Goal: Task Accomplishment & Management: Use online tool/utility

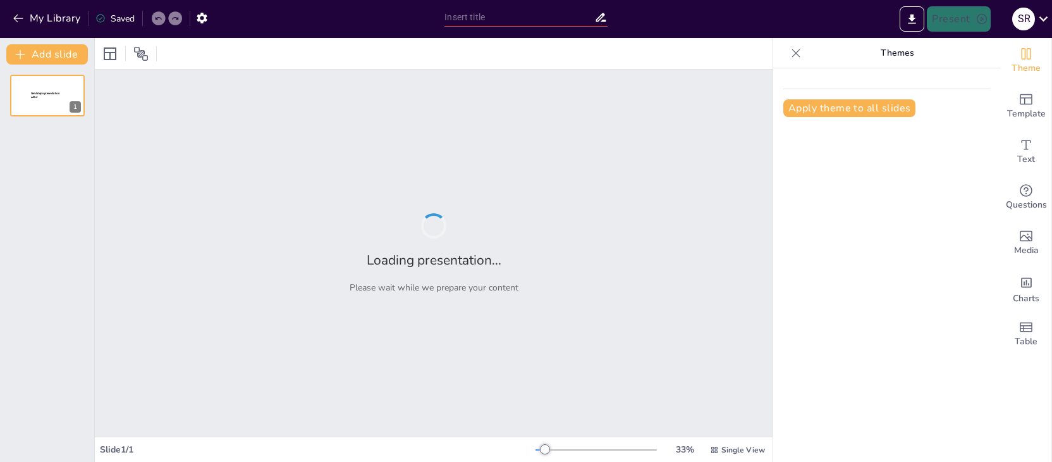
type input "New Sendsteps"
type input "Factores de Riesgo y Protección en el Desarrollo Conductual Infantil"
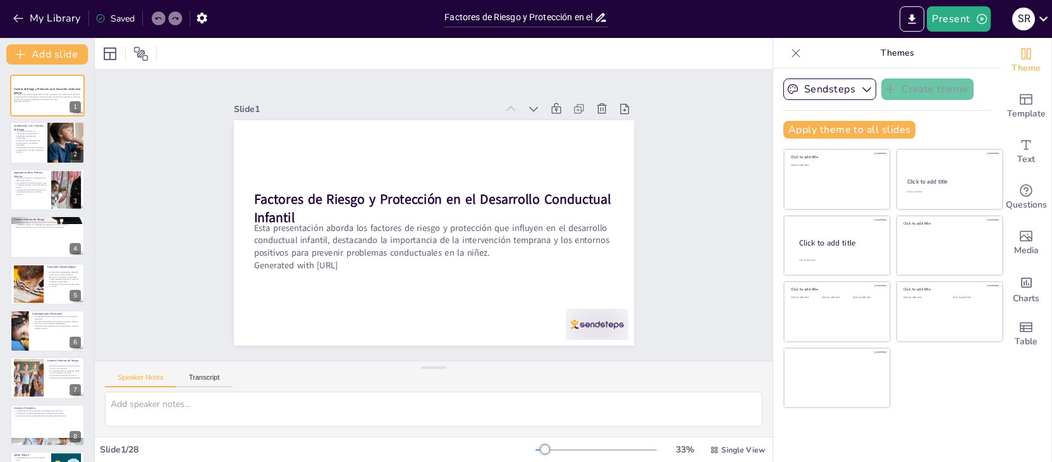
checkbox input "true"
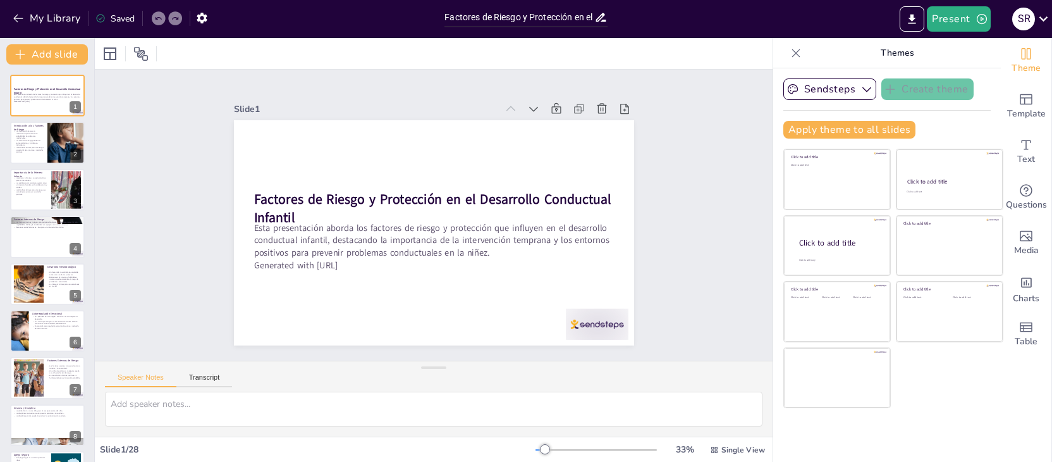
checkbox input "true"
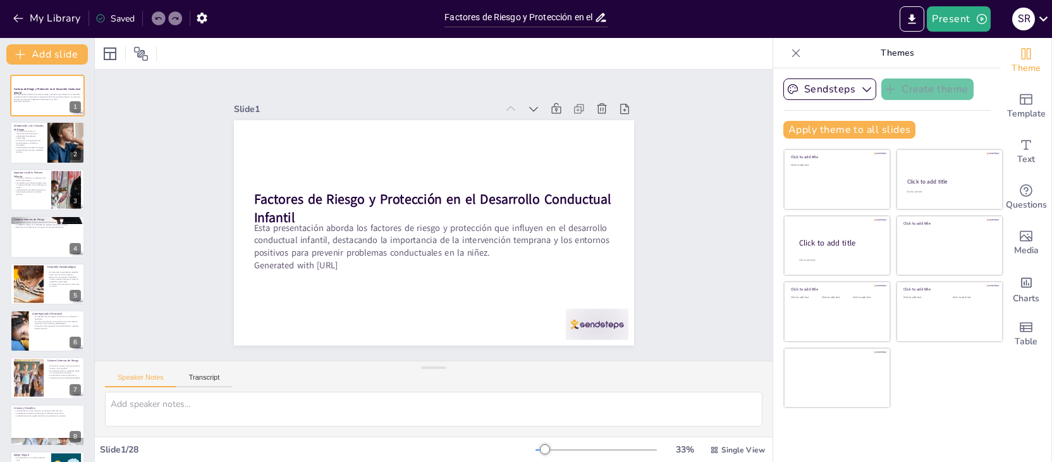
click at [716, 241] on div "Slide 1 Factores de Riesgo y Protección en el Desarrollo Conductual Infantil Es…" at bounding box center [434, 215] width 678 height 291
checkbox input "true"
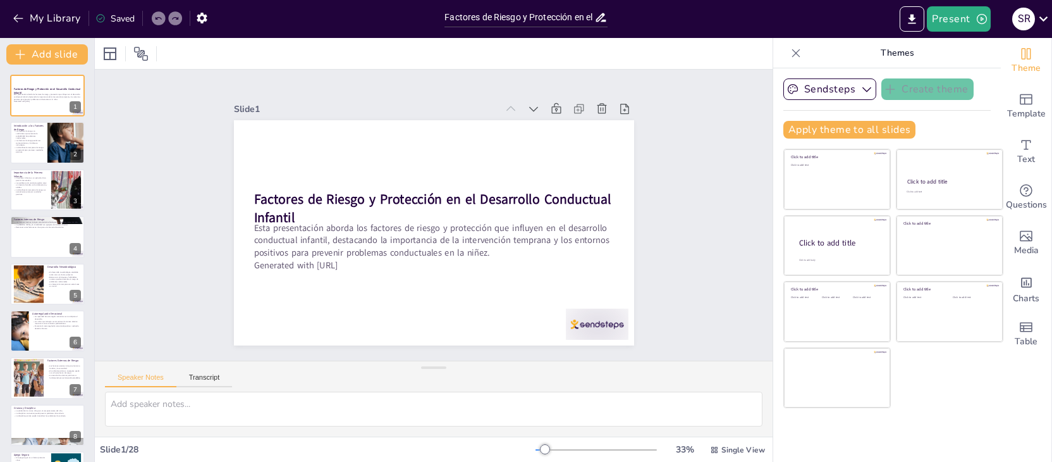
checkbox input "true"
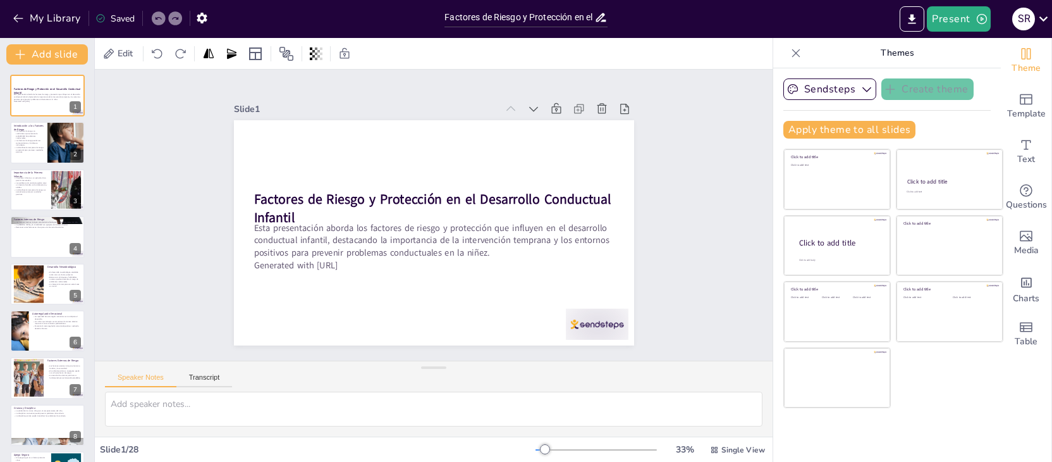
checkbox input "true"
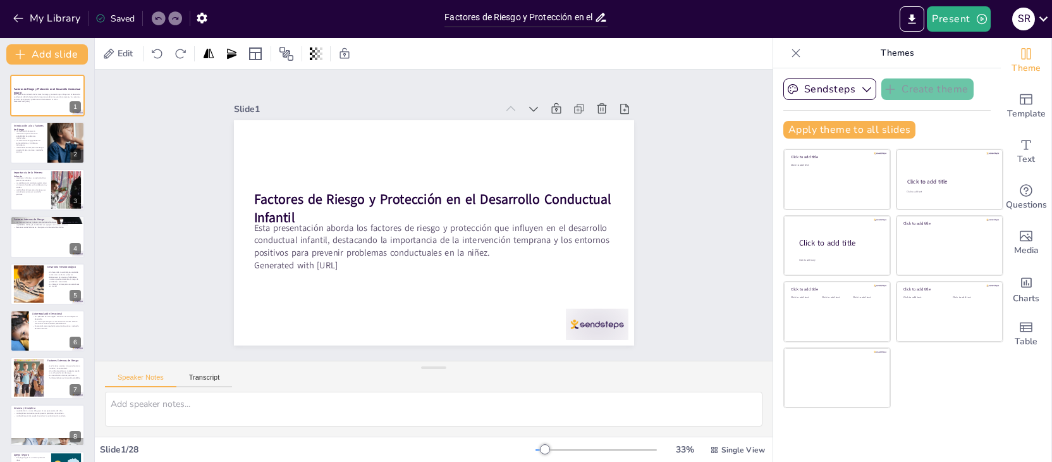
checkbox input "true"
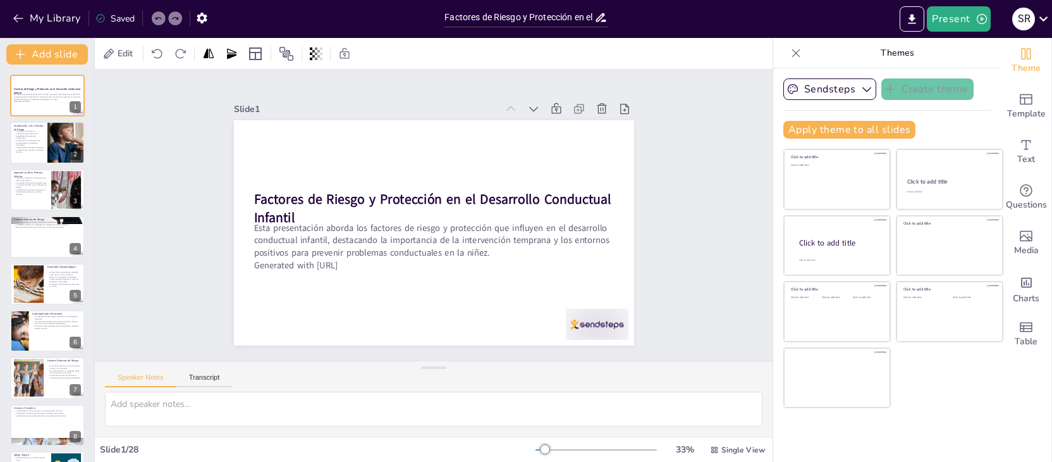
checkbox input "true"
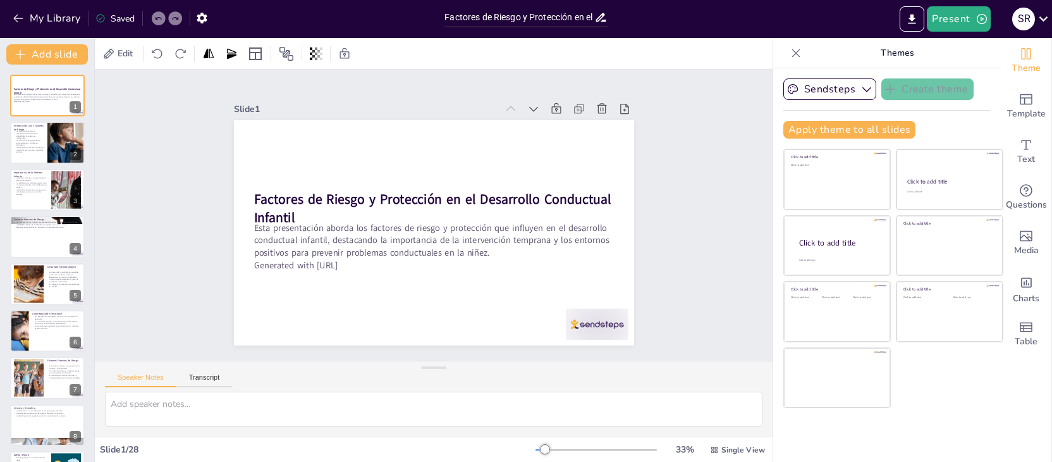
checkbox input "true"
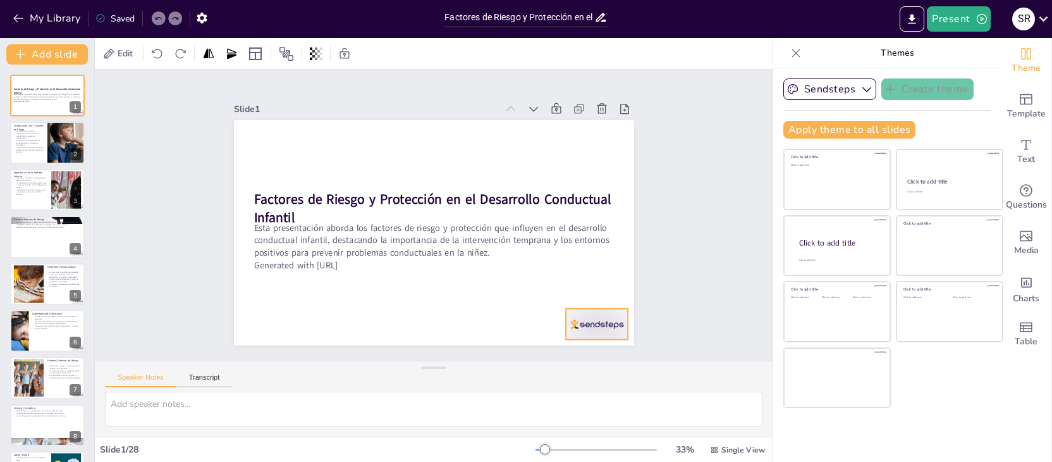
checkbox input "true"
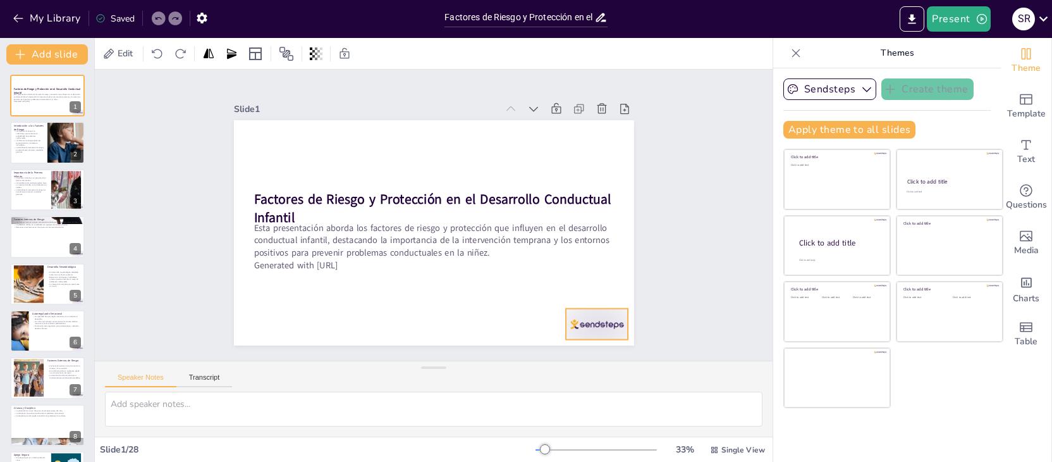
checkbox input "true"
click at [701, 310] on div "Slide 1 Factores de Riesgo y Protección en el Desarrollo Conductual Infantil Es…" at bounding box center [434, 215] width 678 height 291
checkbox input "true"
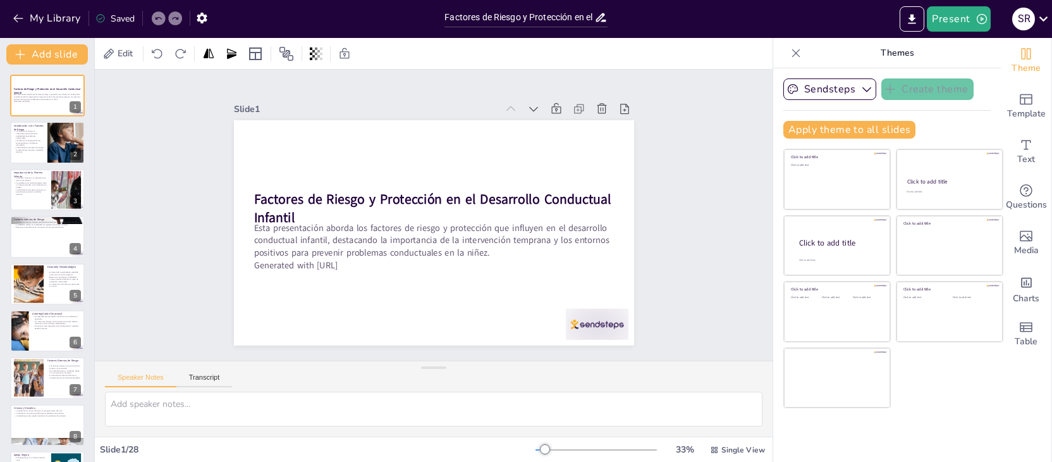
checkbox input "true"
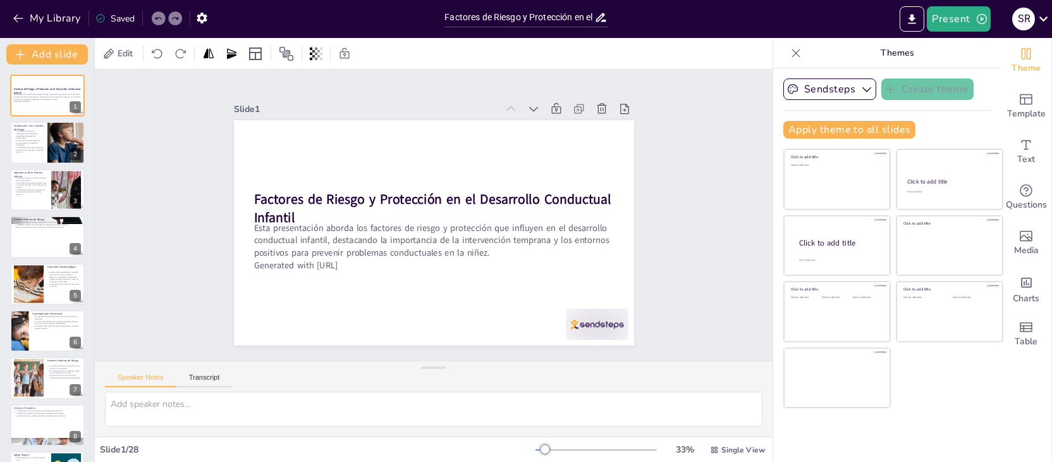
checkbox input "true"
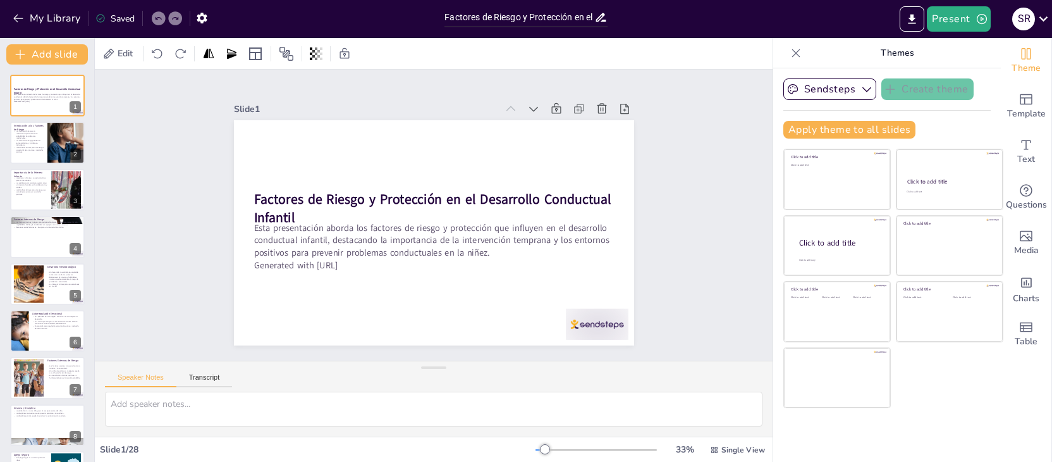
checkbox input "true"
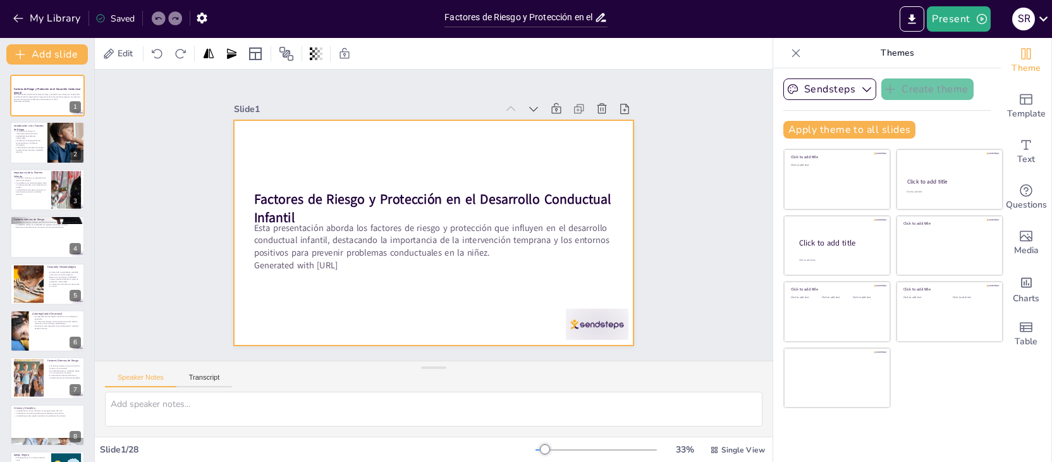
checkbox input "true"
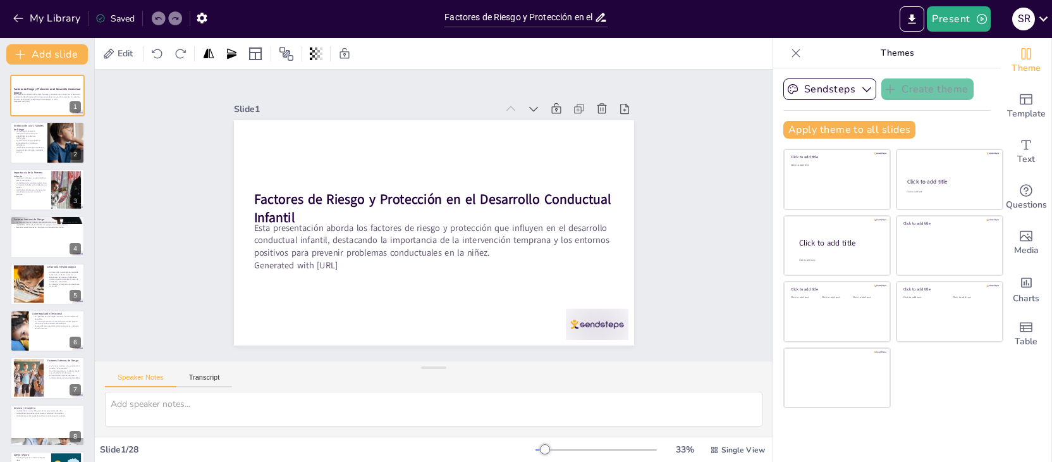
checkbox input "true"
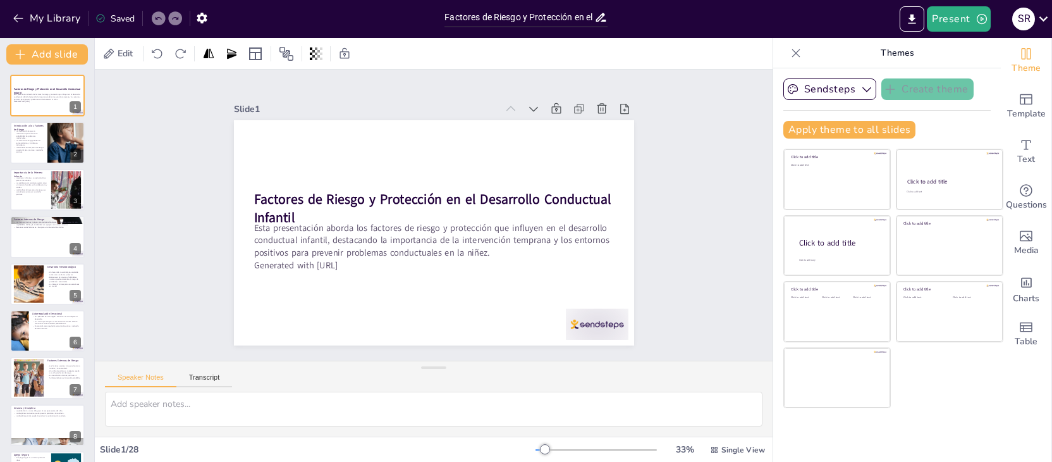
click at [547, 448] on div at bounding box center [545, 449] width 10 height 10
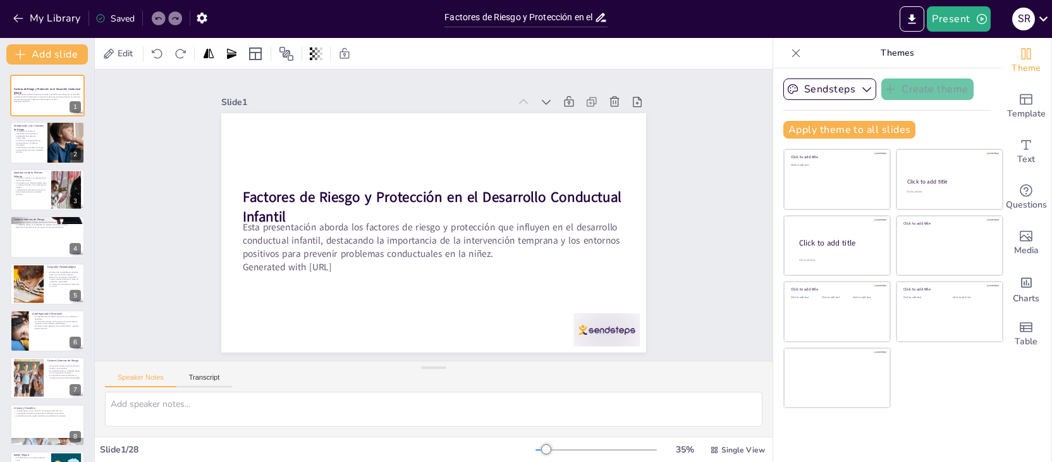
checkbox input "true"
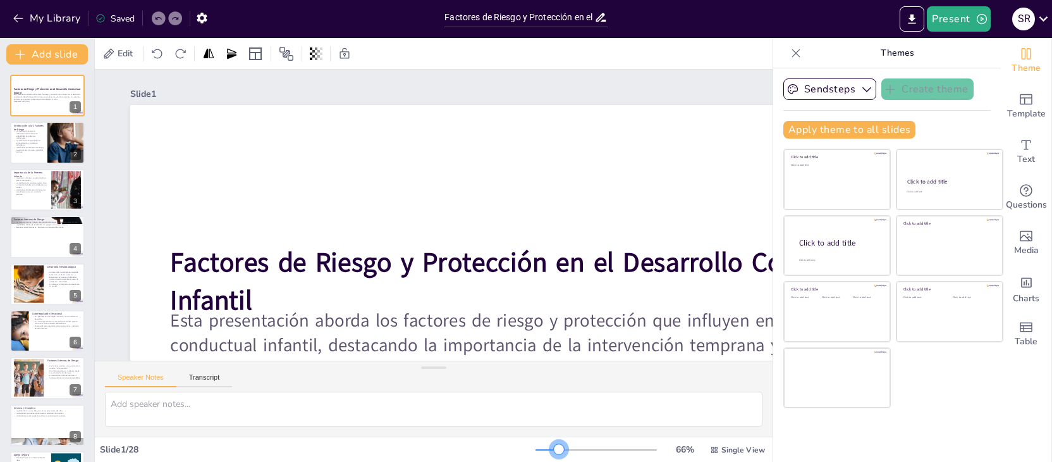
click at [560, 448] on div at bounding box center [595, 449] width 121 height 10
checkbox input "true"
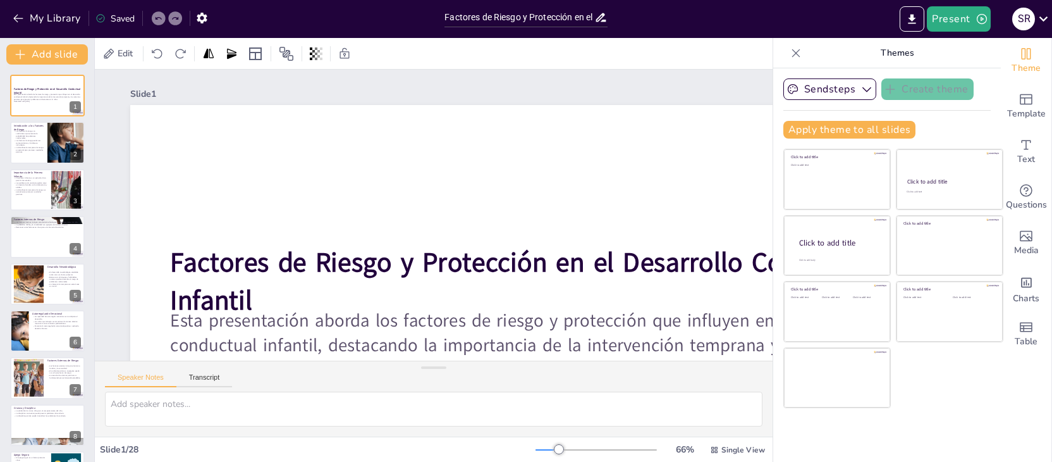
checkbox input "true"
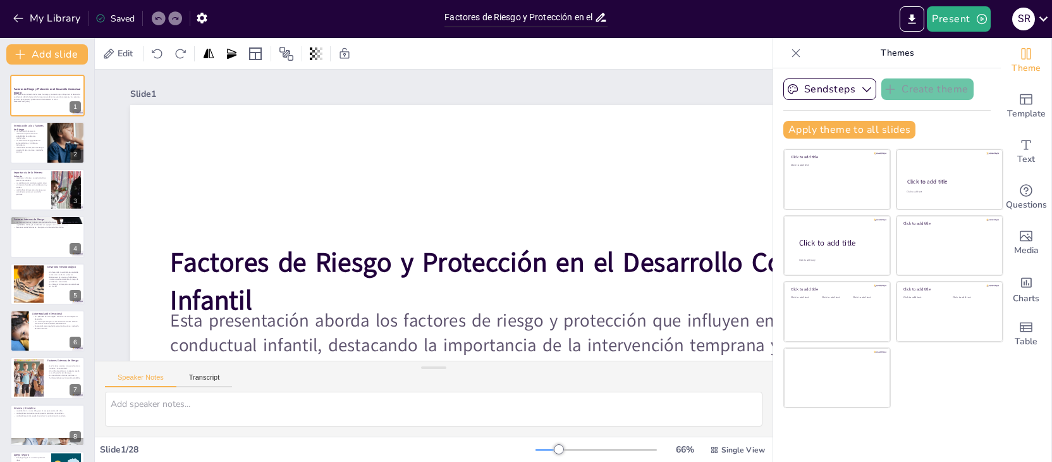
checkbox input "true"
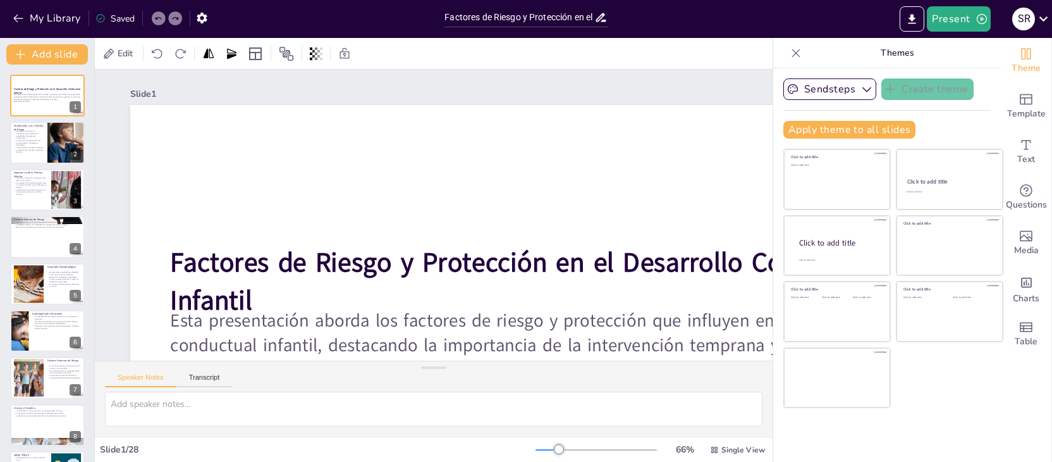
checkbox input "true"
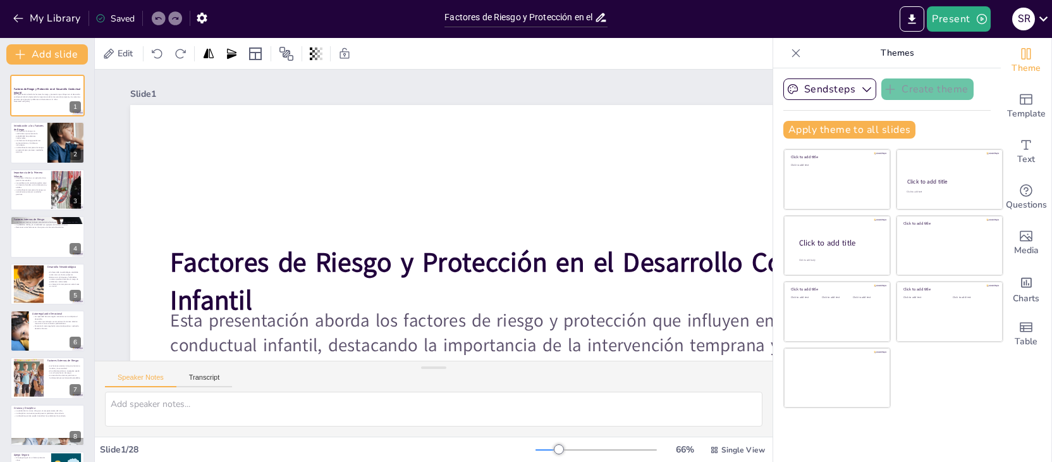
checkbox input "true"
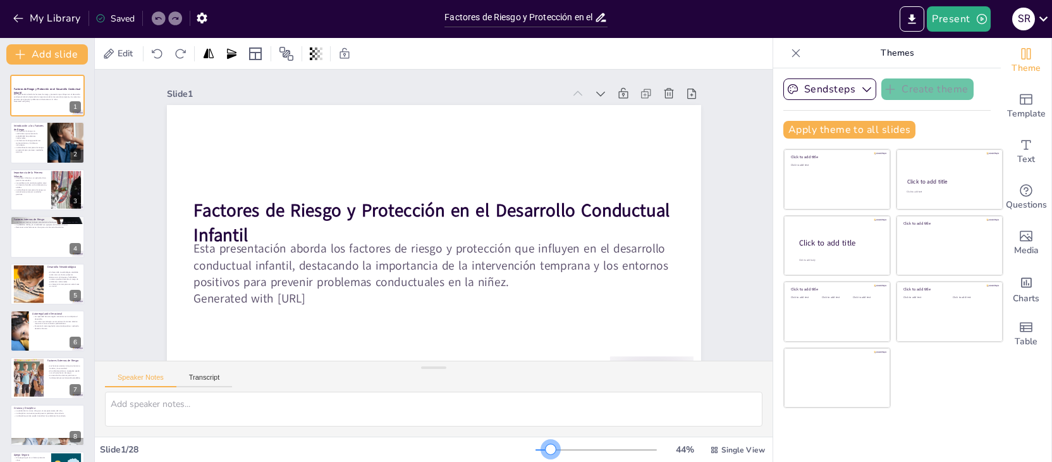
checkbox input "true"
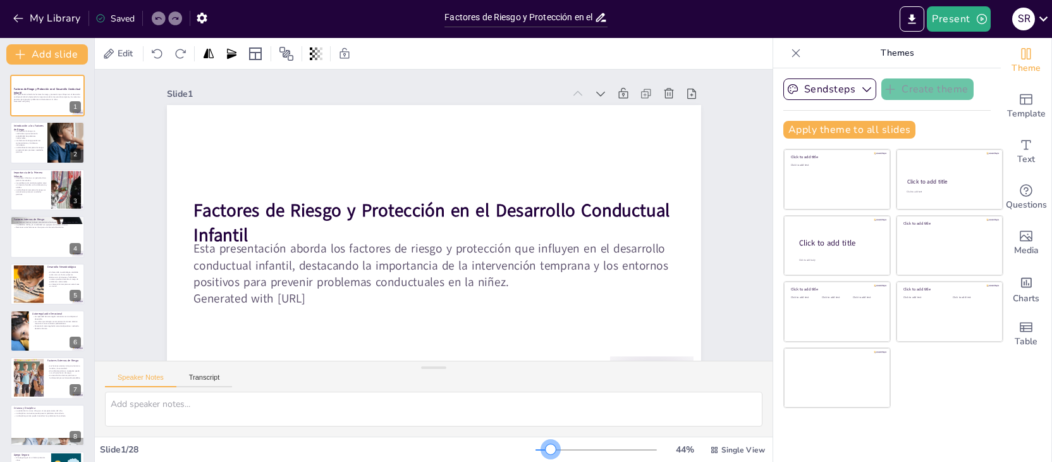
checkbox input "true"
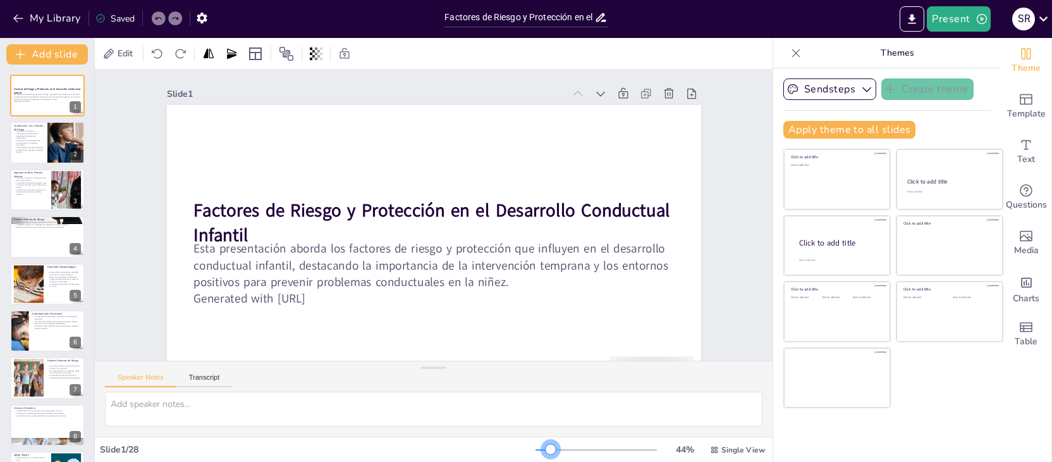
checkbox input "true"
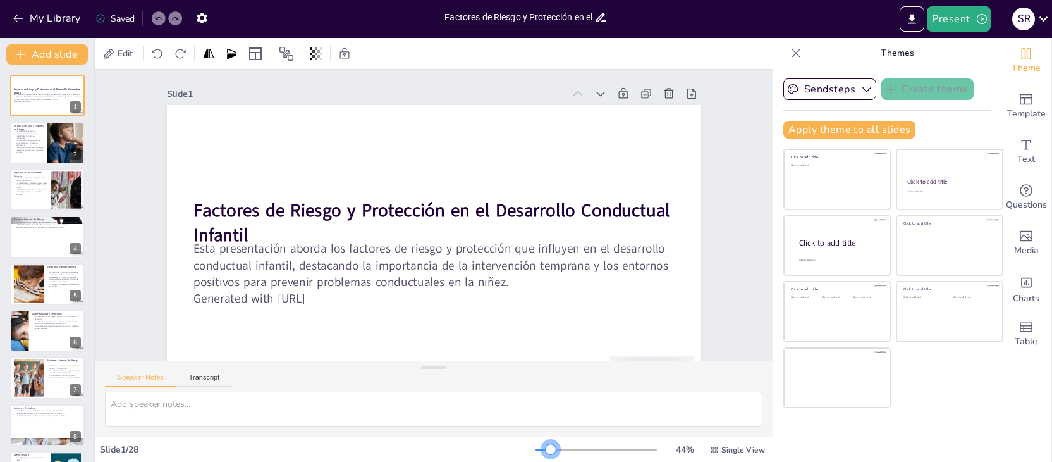
checkbox input "true"
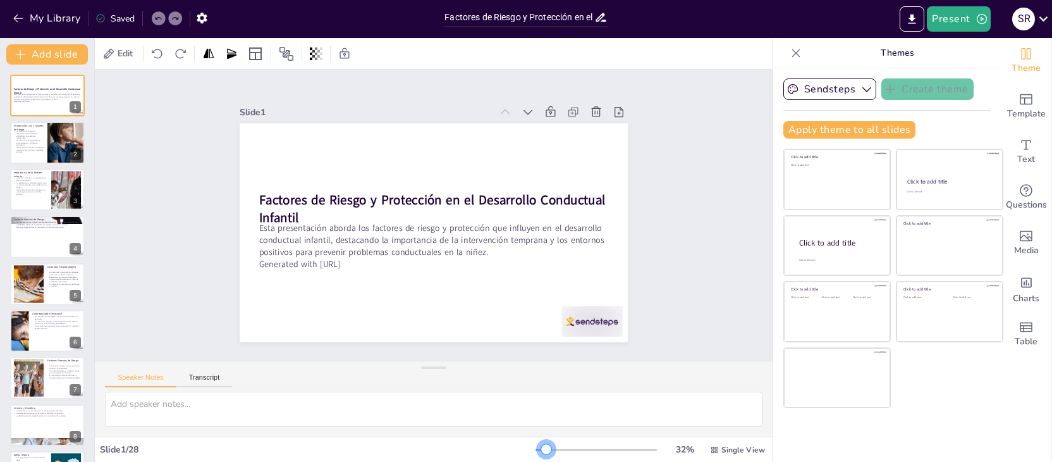
checkbox input "true"
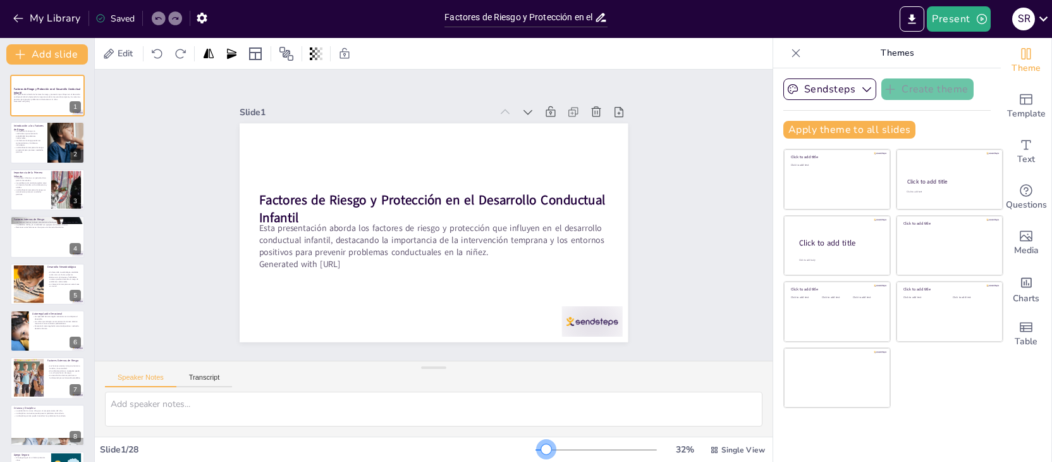
checkbox input "true"
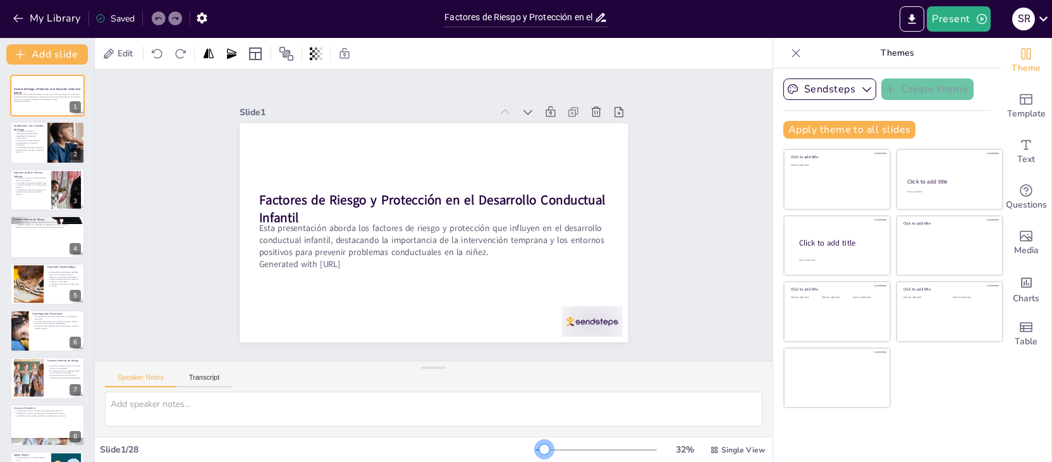
drag, startPoint x: 558, startPoint y: 448, endPoint x: 546, endPoint y: 449, distance: 12.7
click at [546, 449] on div at bounding box center [544, 449] width 10 height 10
click at [946, 18] on button "Present" at bounding box center [958, 18] width 63 height 25
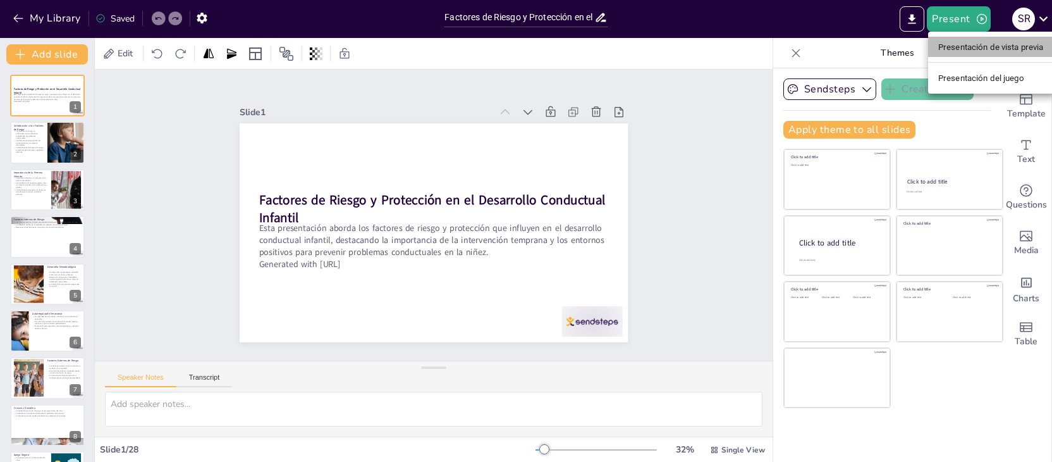
click at [988, 46] on font "Presentación de vista previa" at bounding box center [991, 46] width 106 height 9
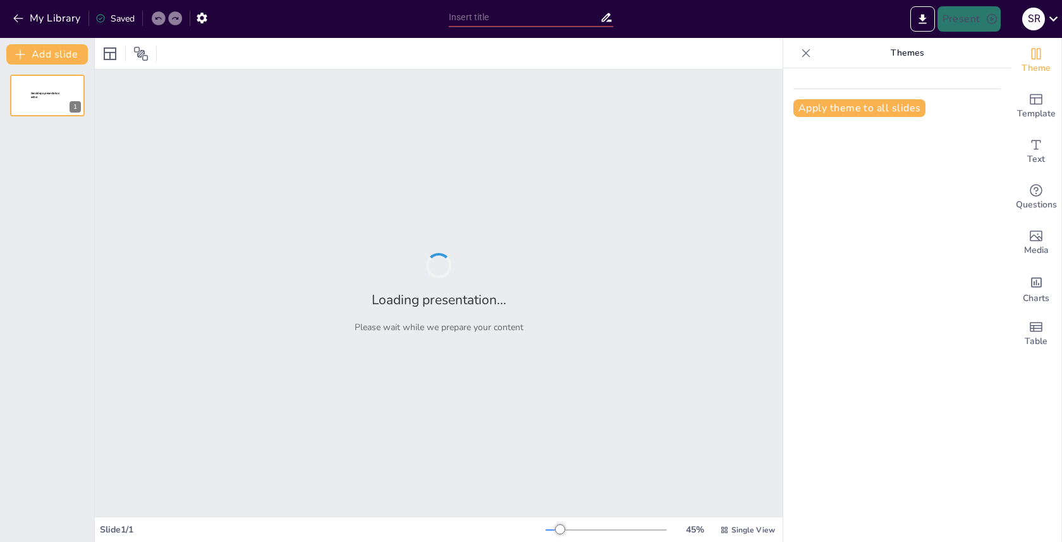
type input "Factores de Riesgo y Protección en el Desarrollo Conductual Infantil"
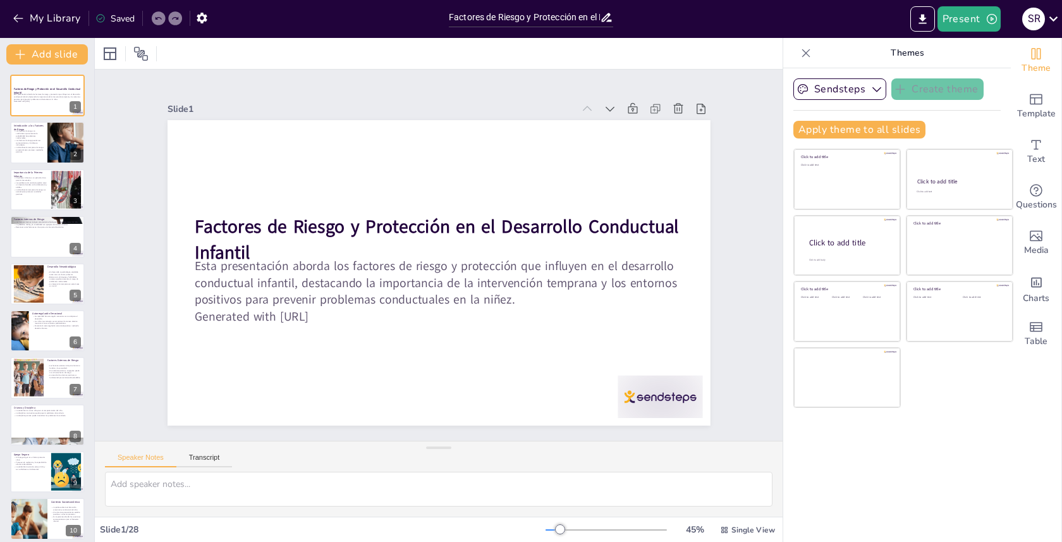
checkbox input "true"
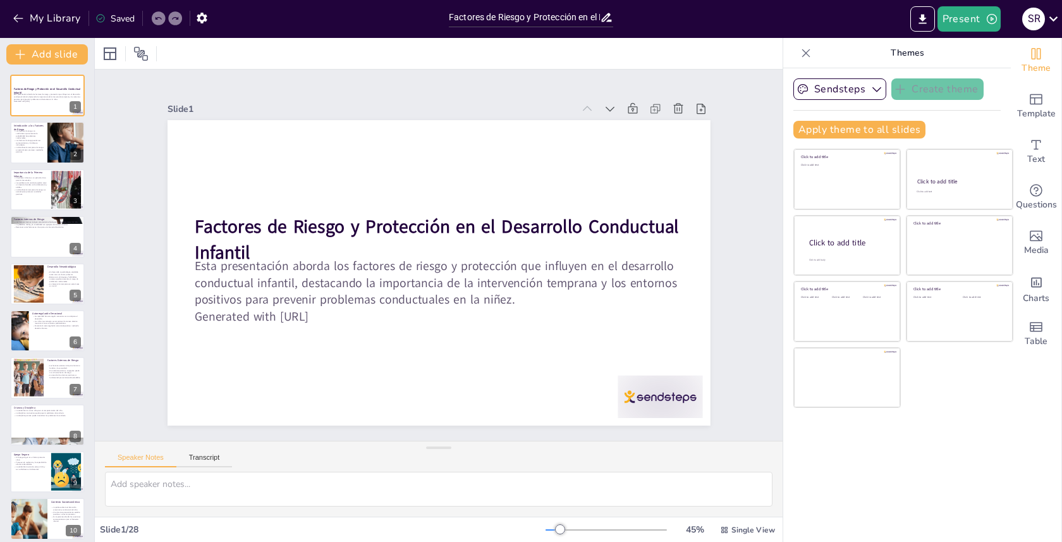
checkbox input "true"
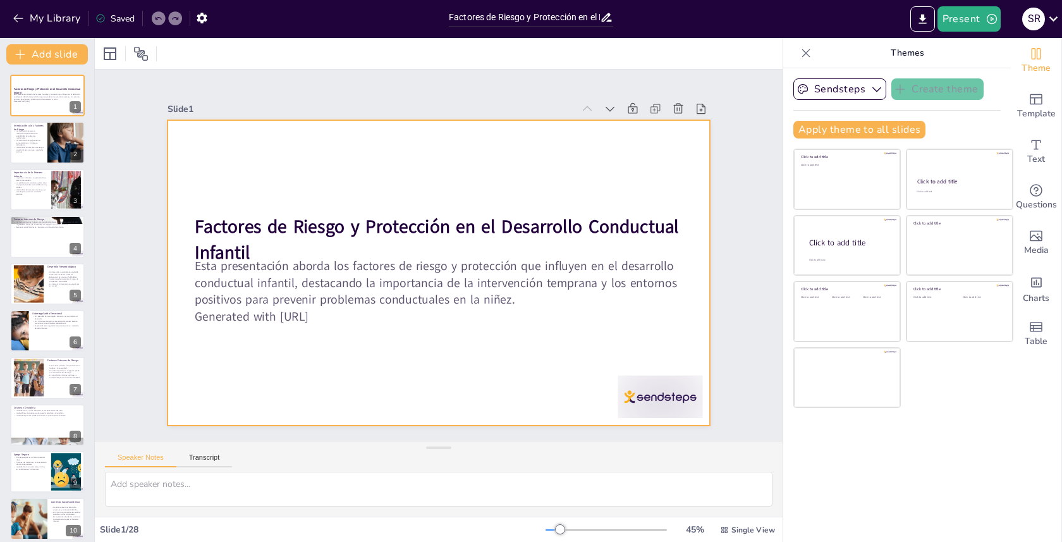
checkbox input "true"
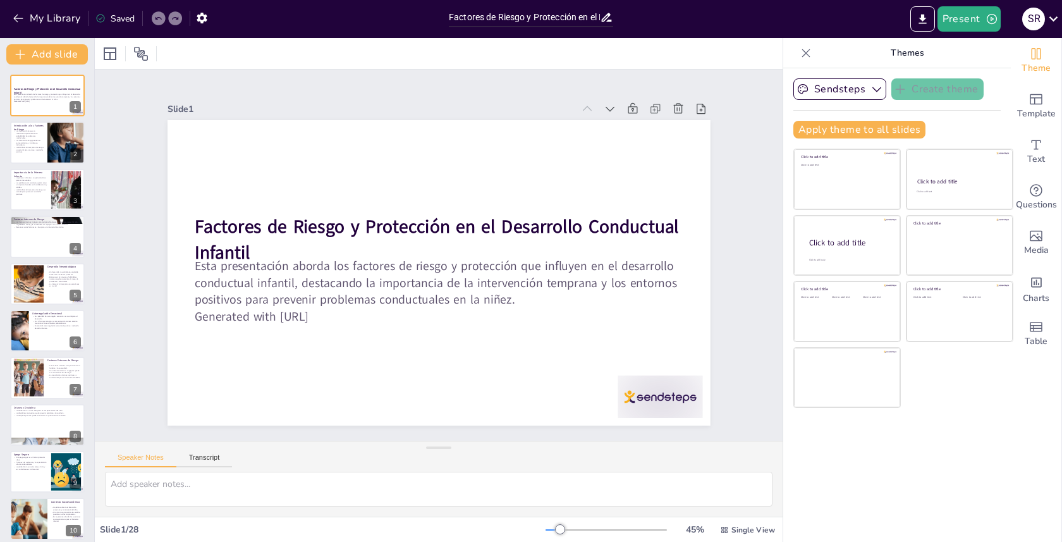
checkbox input "true"
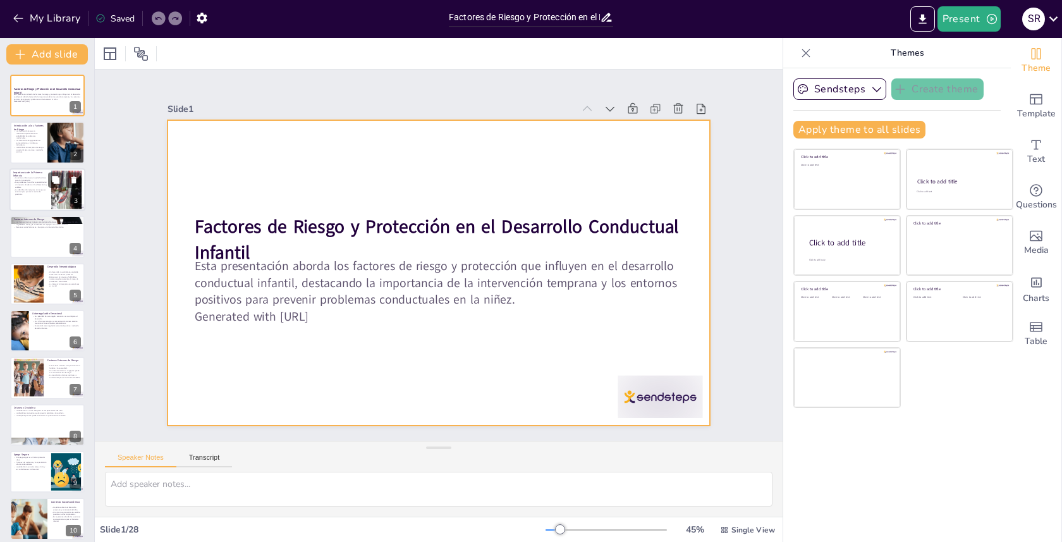
checkbox input "true"
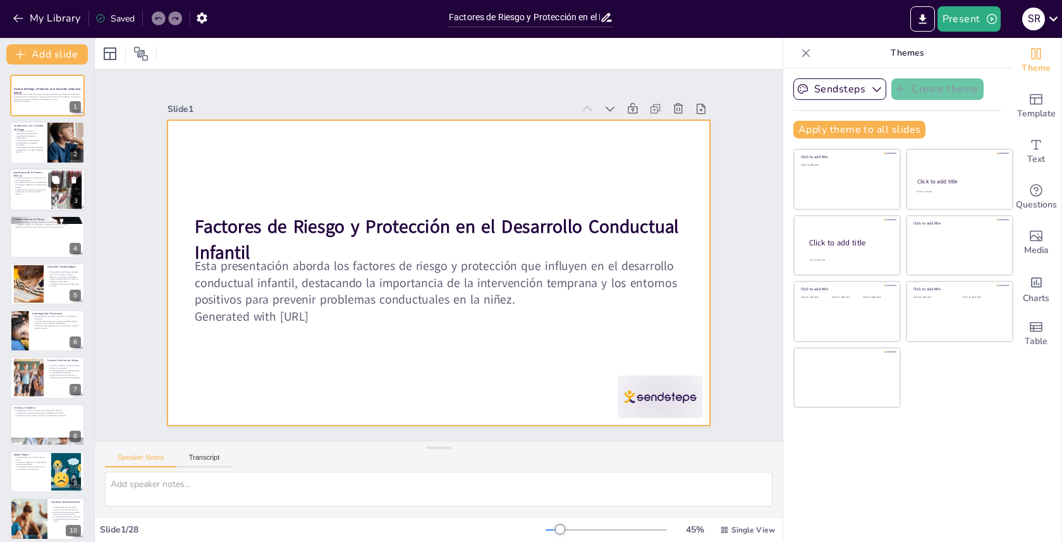
checkbox input "true"
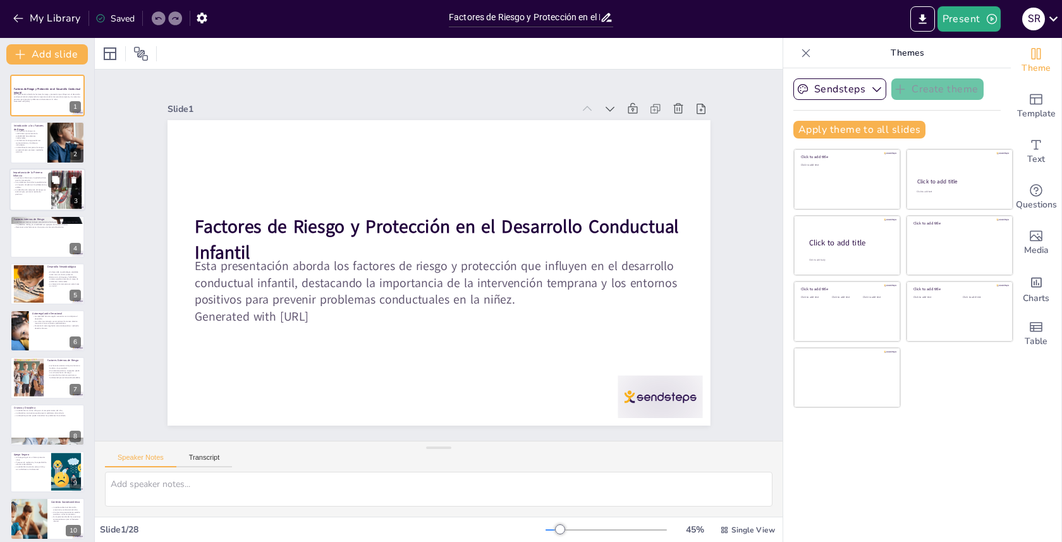
checkbox input "true"
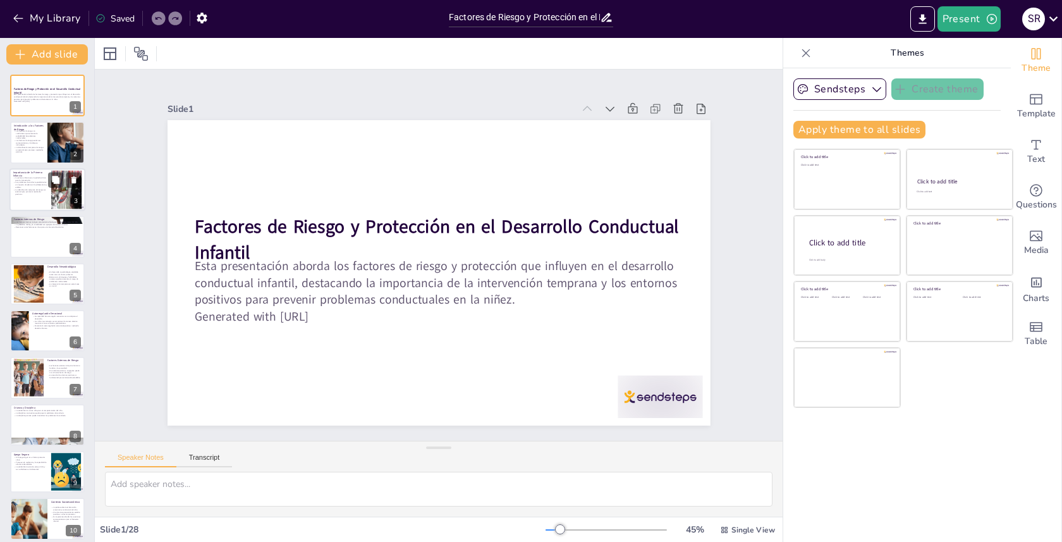
checkbox input "true"
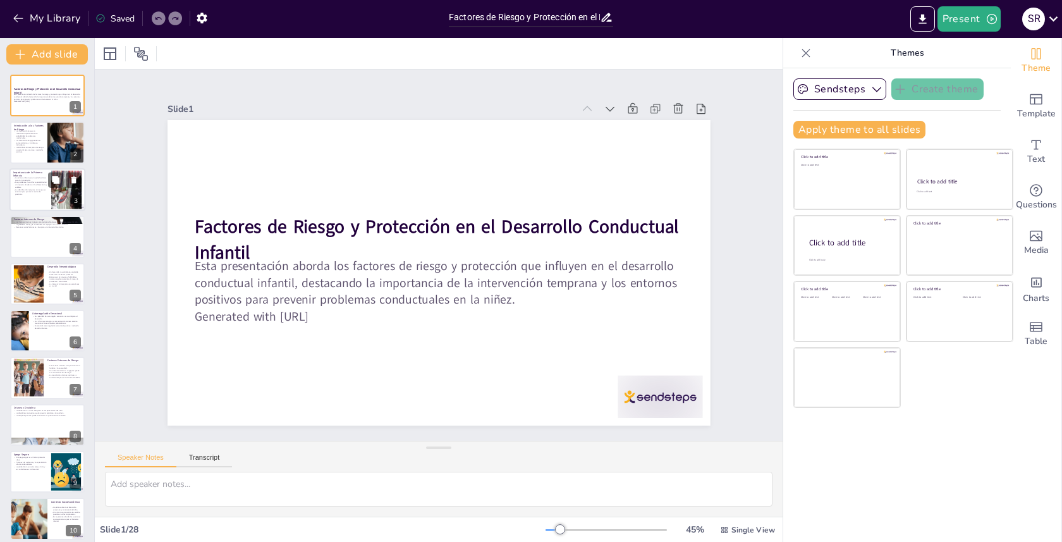
checkbox input "true"
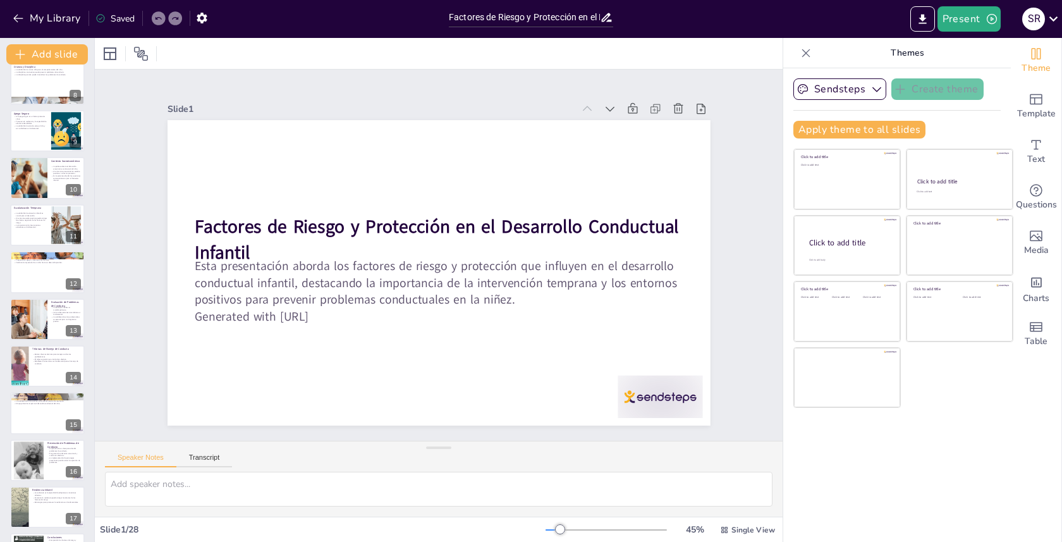
checkbox input "true"
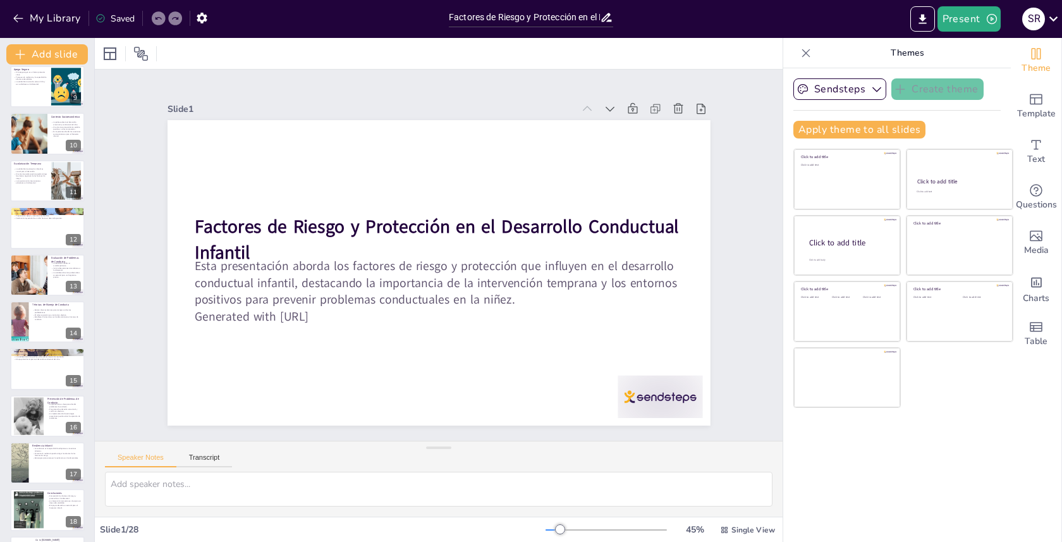
checkbox input "true"
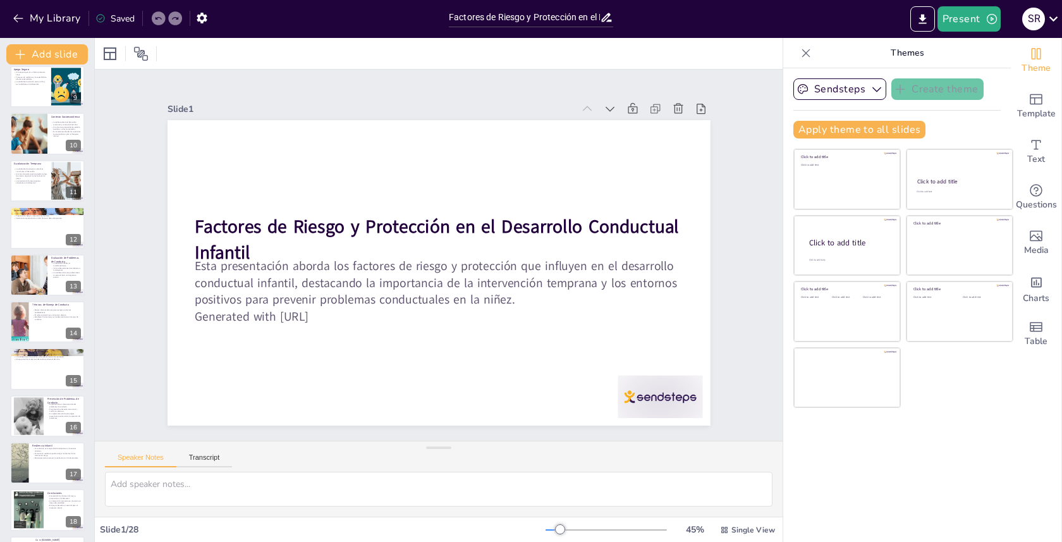
scroll to position [854, 0]
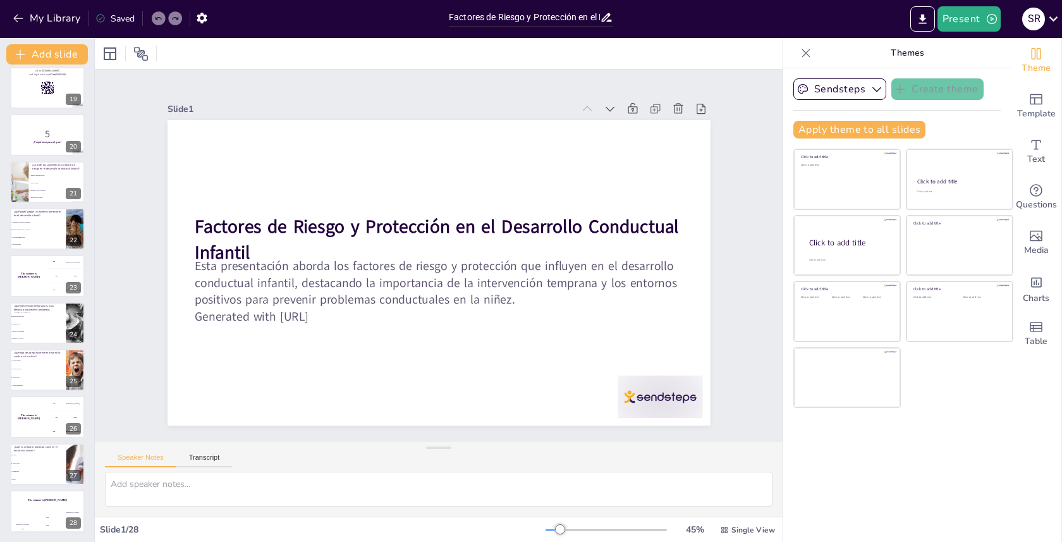
checkbox input "true"
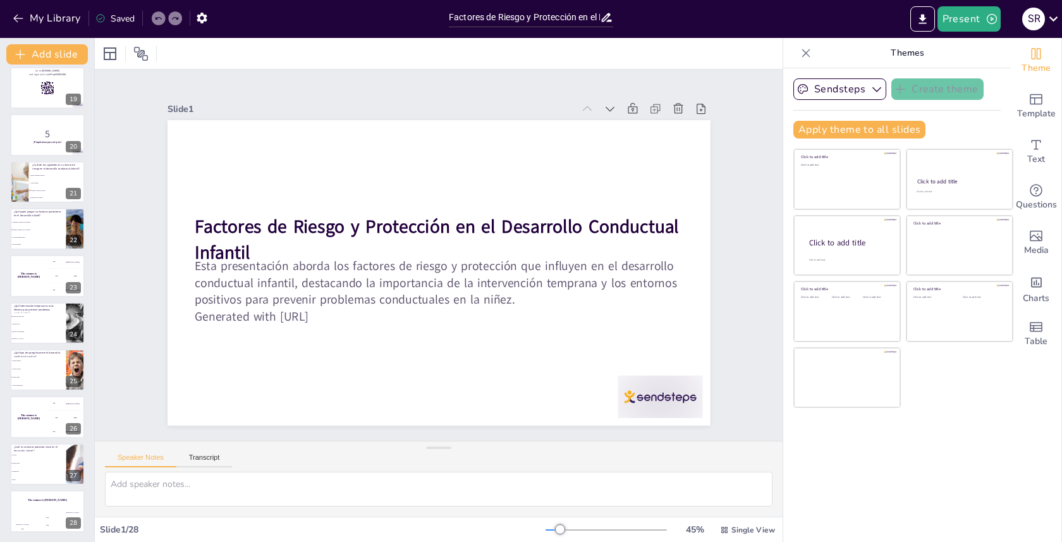
checkbox input "true"
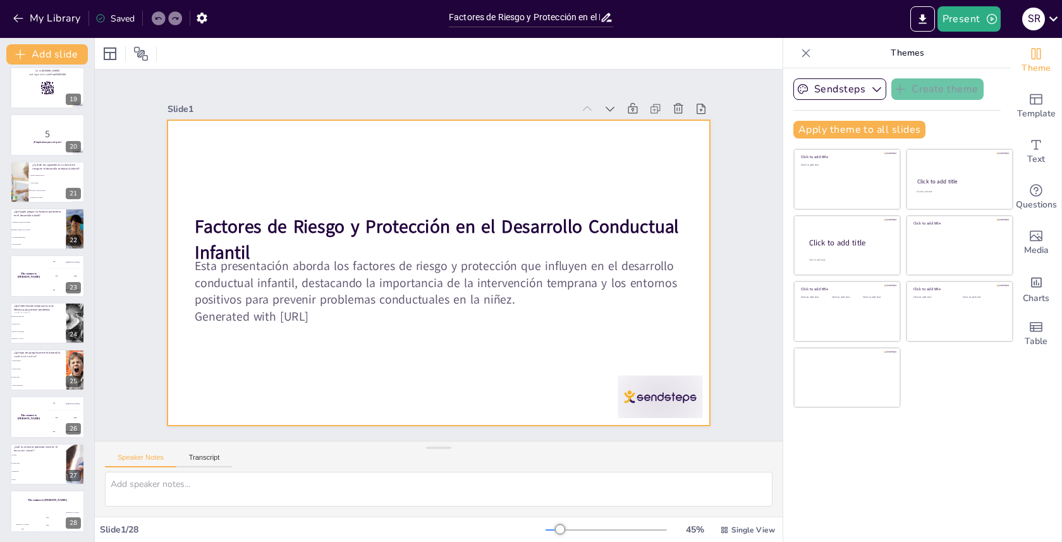
checkbox input "true"
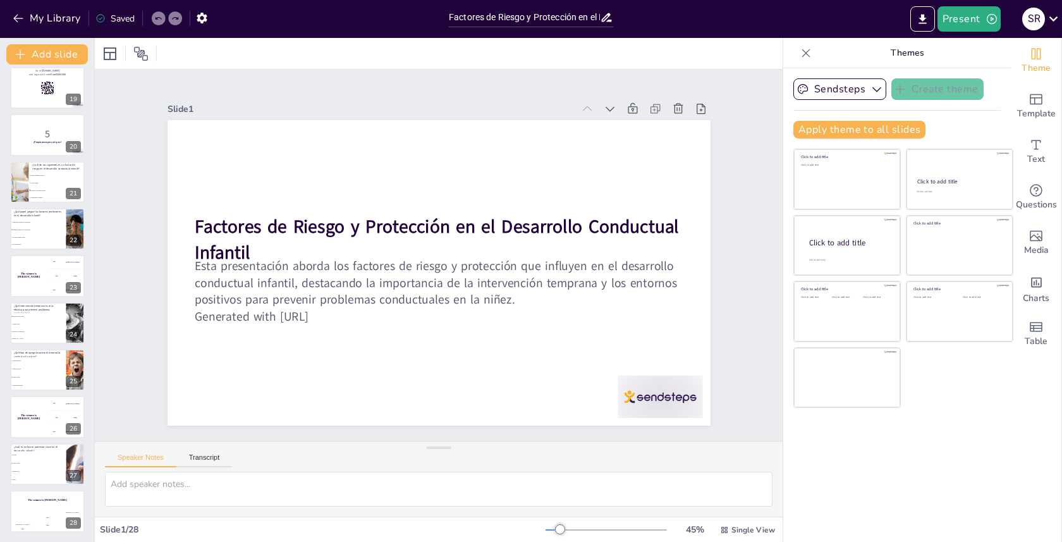
checkbox input "true"
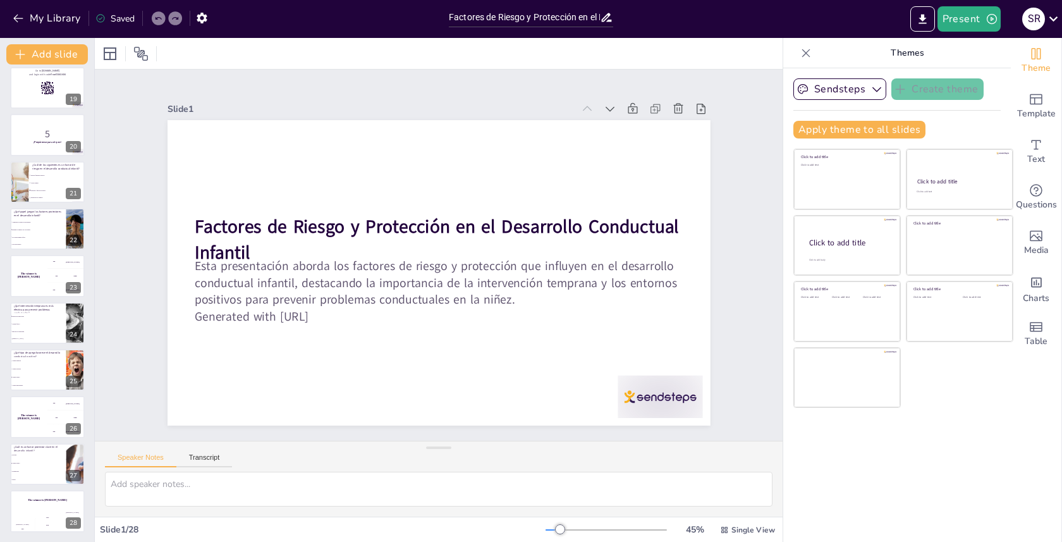
checkbox input "true"
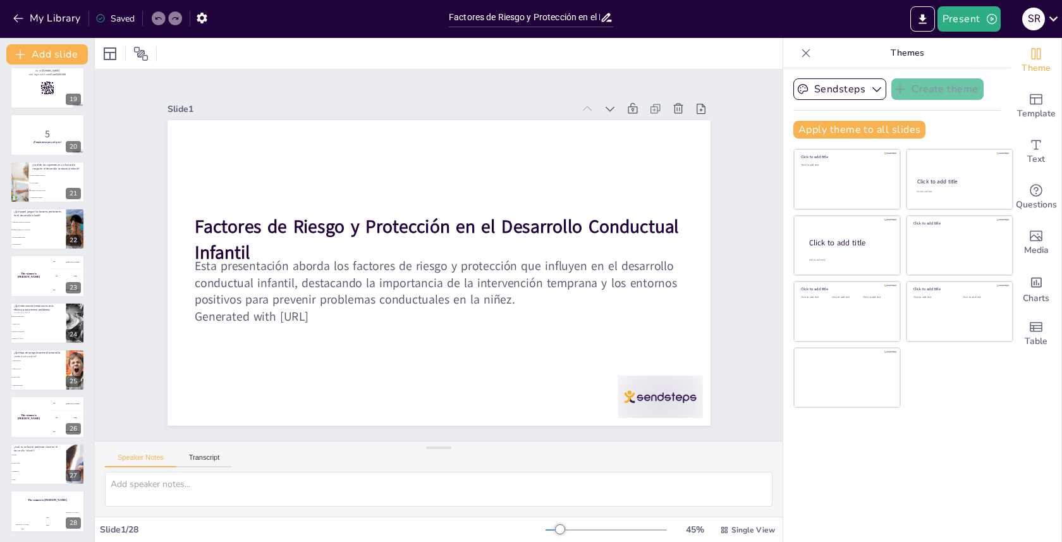
checkbox input "true"
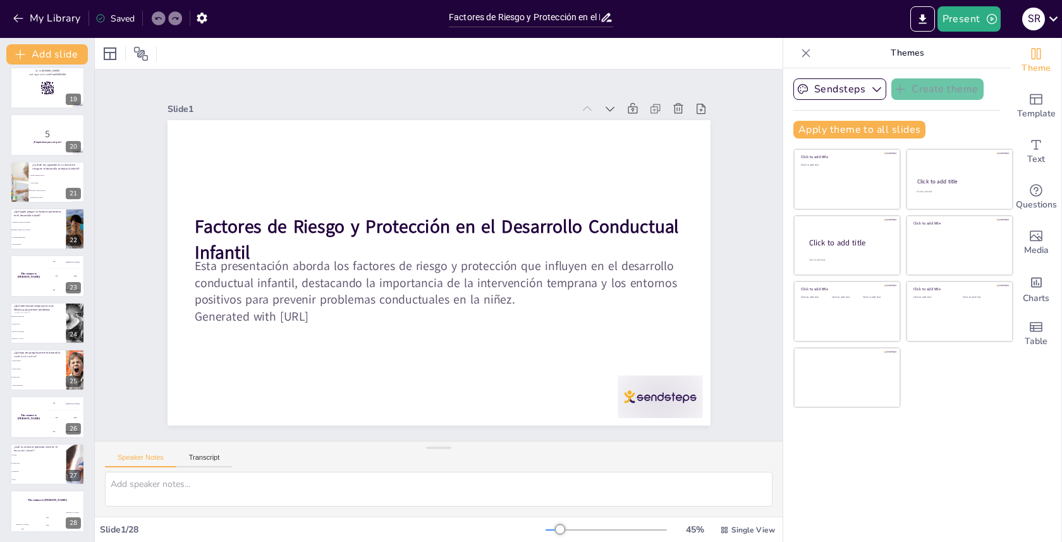
click at [719, 125] on div "Slide 1 Factores de Riesgo y Protección en el Desarrollo Conductual Infantil Es…" at bounding box center [438, 255] width 689 height 514
checkbox input "true"
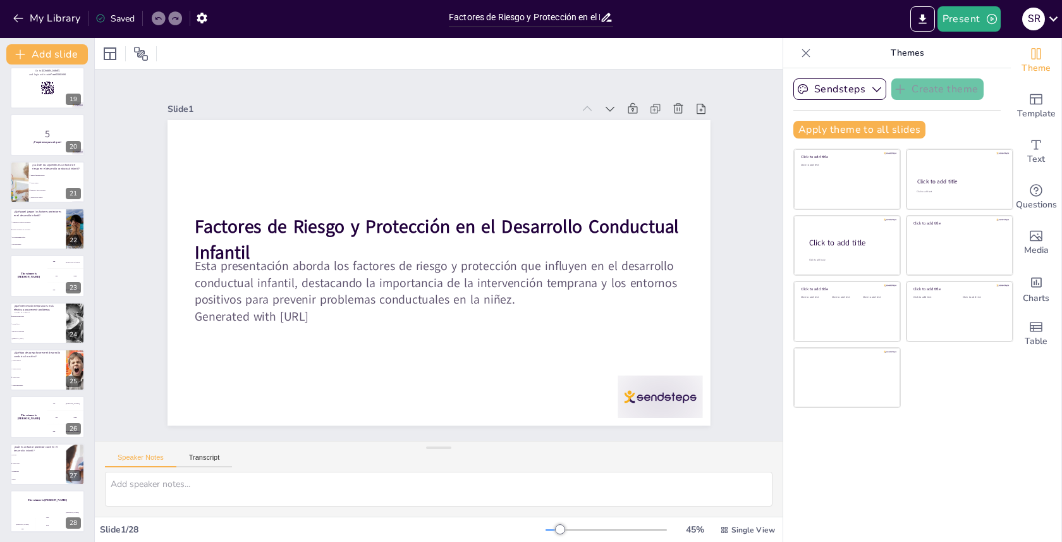
checkbox input "true"
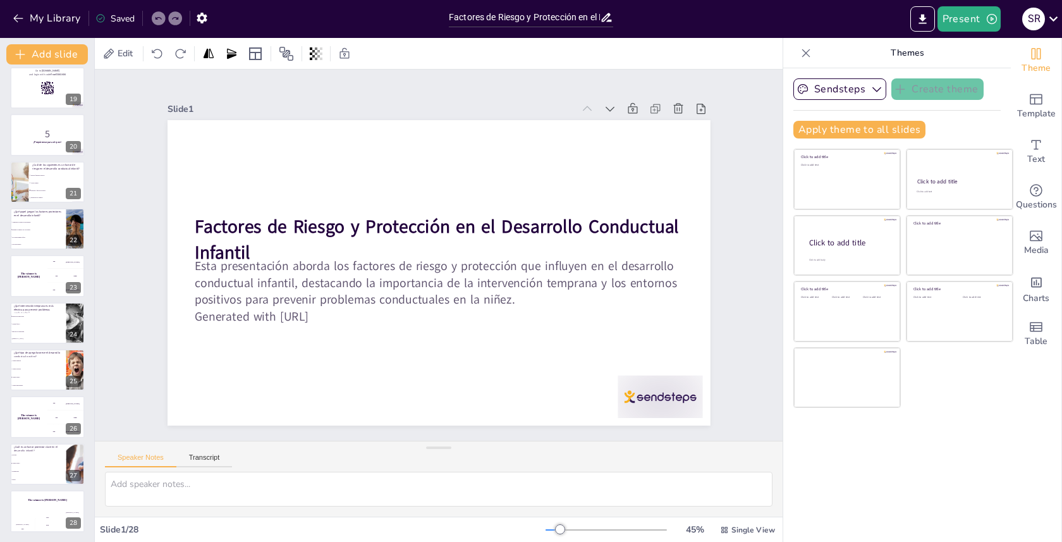
checkbox input "true"
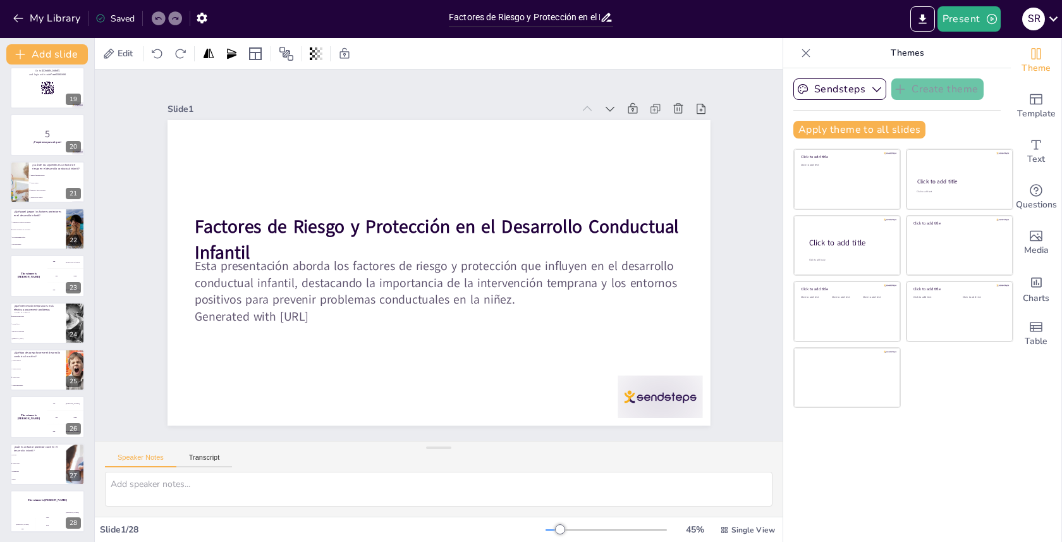
checkbox input "true"
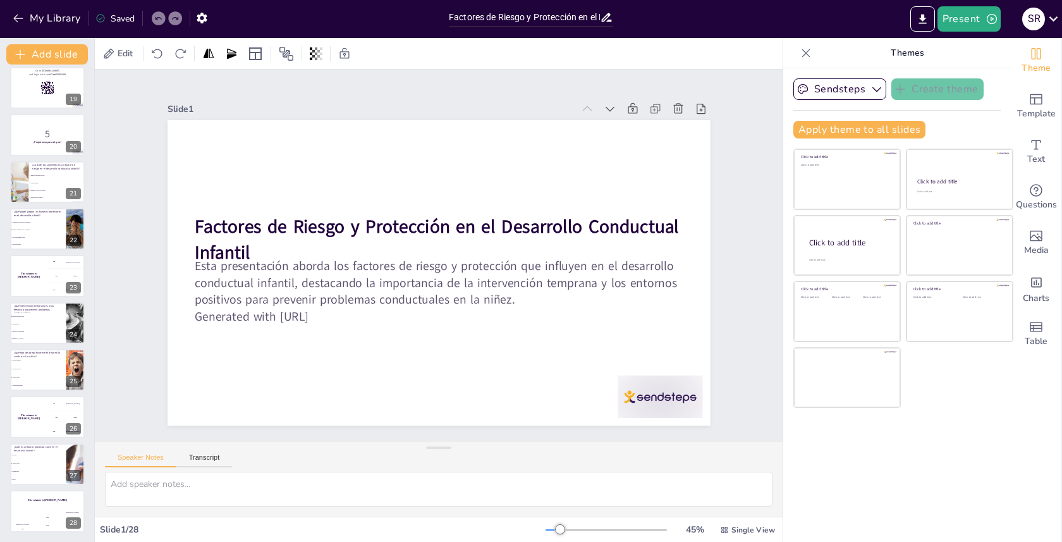
checkbox input "true"
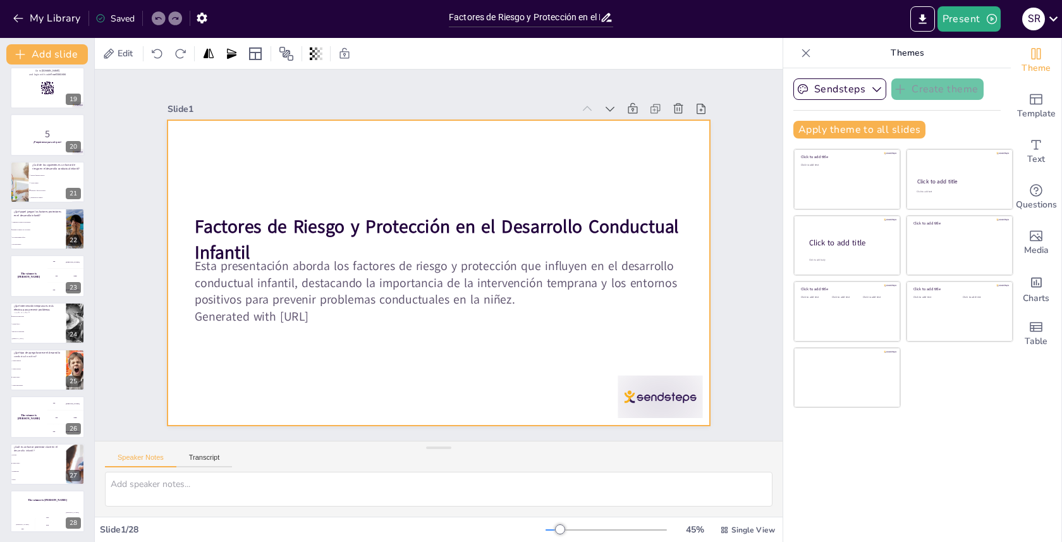
checkbox input "true"
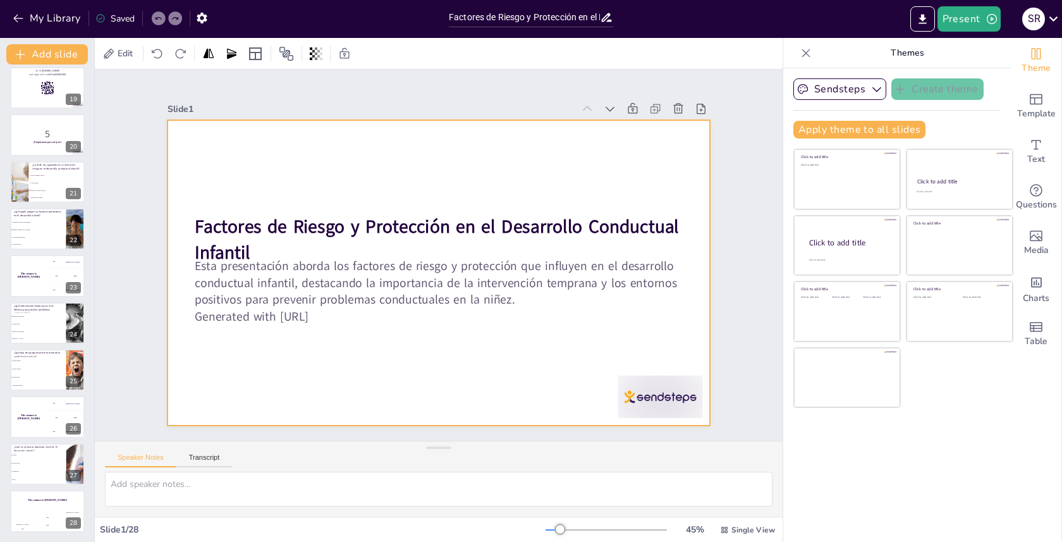
checkbox input "true"
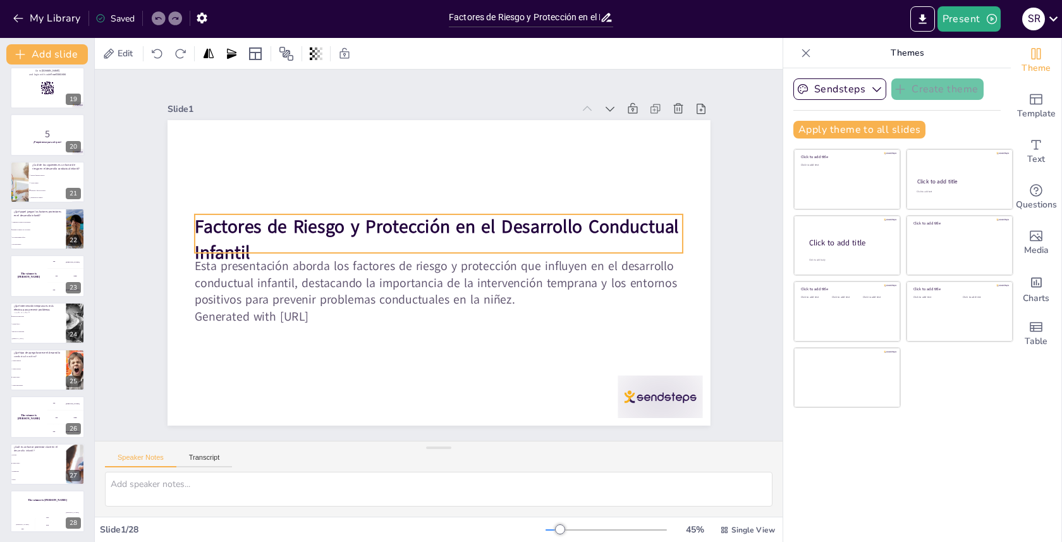
checkbox input "true"
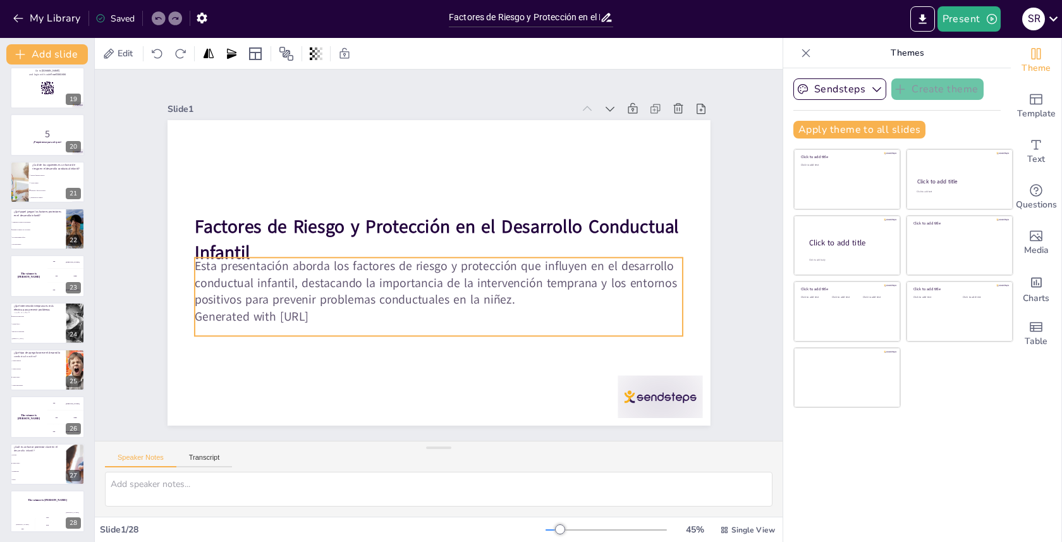
checkbox input "true"
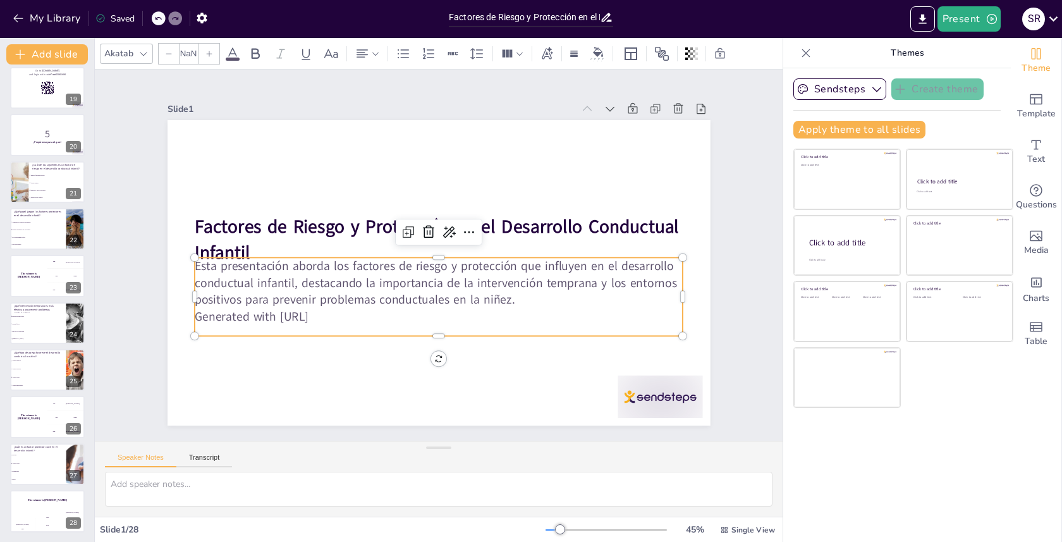
type input "32"
click at [512, 278] on p "Esta presentación aborda los factores de riesgo y protección que influyen en el…" at bounding box center [412, 263] width 199 height 480
checkbox input "true"
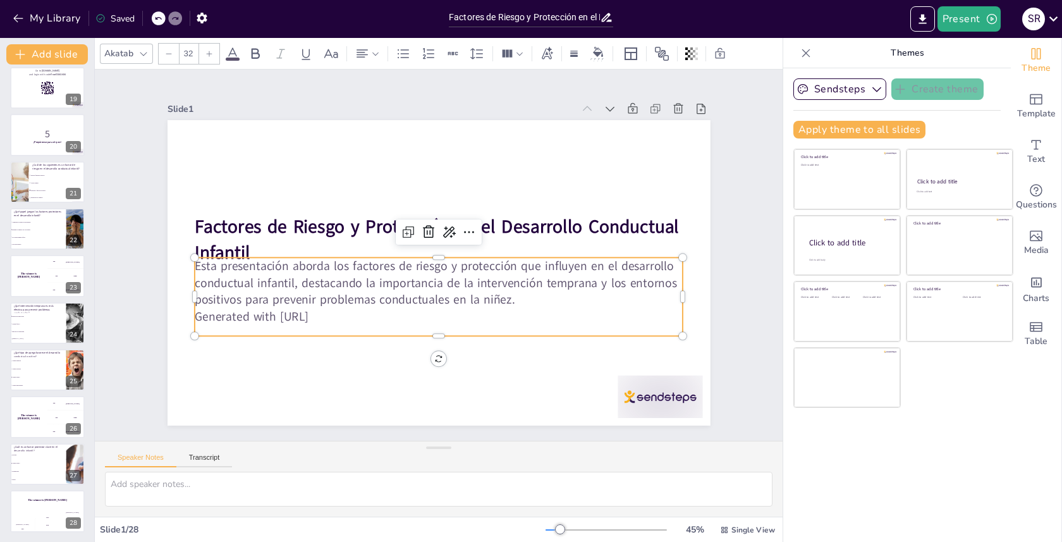
checkbox input "true"
click at [486, 278] on p "Esta presentación aborda los factores de riesgo y protección que influyen en el…" at bounding box center [415, 269] width 288 height 448
checkbox input "true"
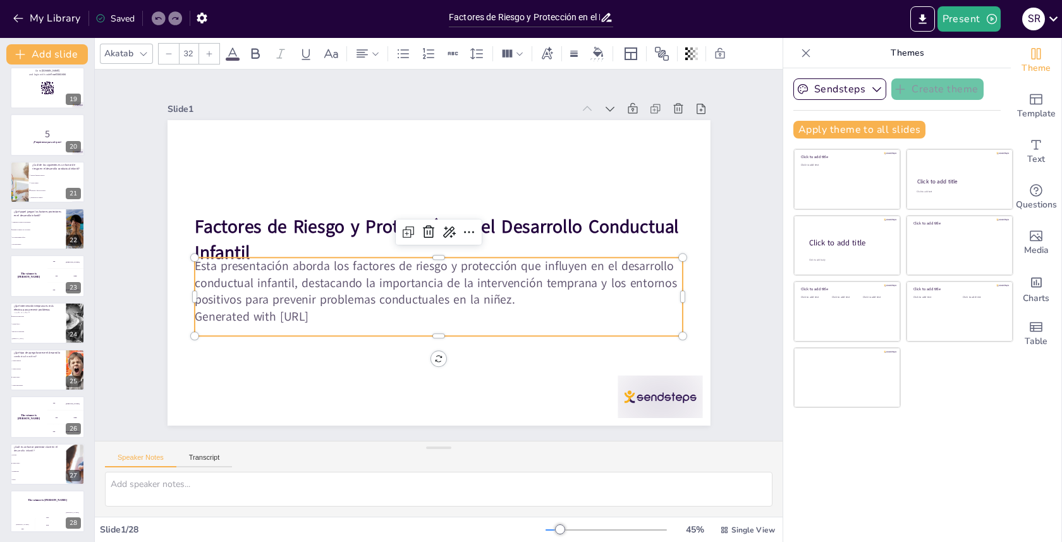
checkbox input "true"
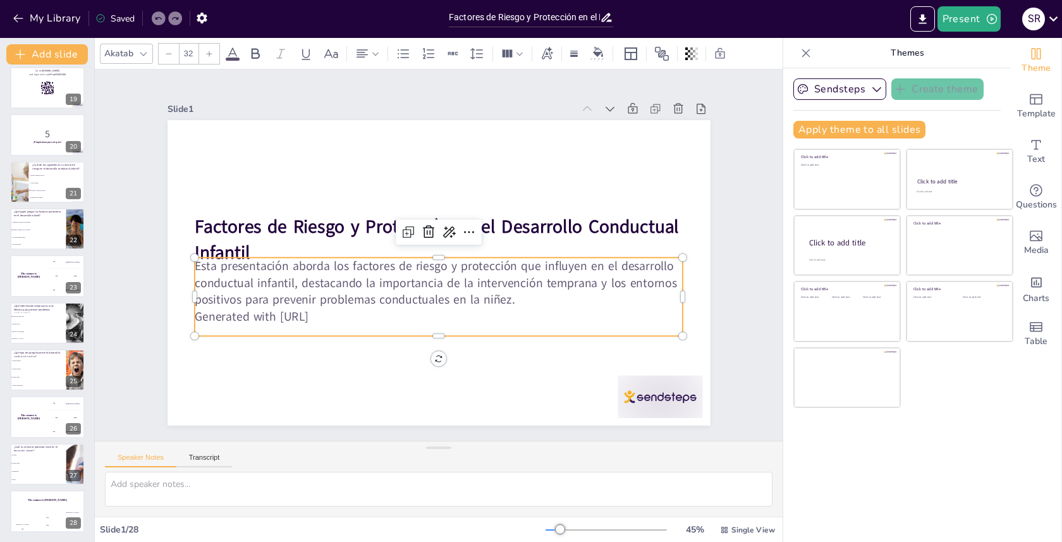
checkbox input "true"
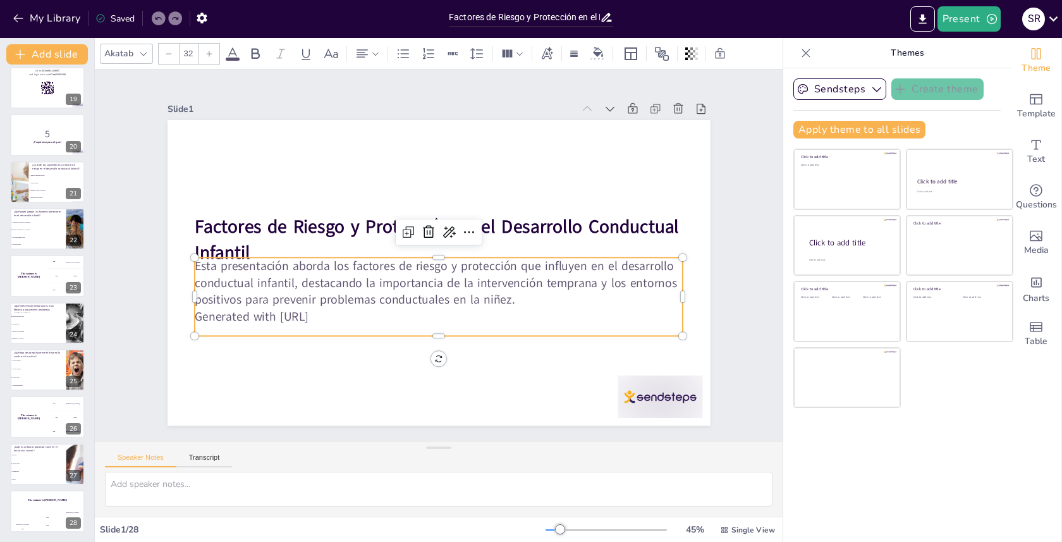
checkbox input "true"
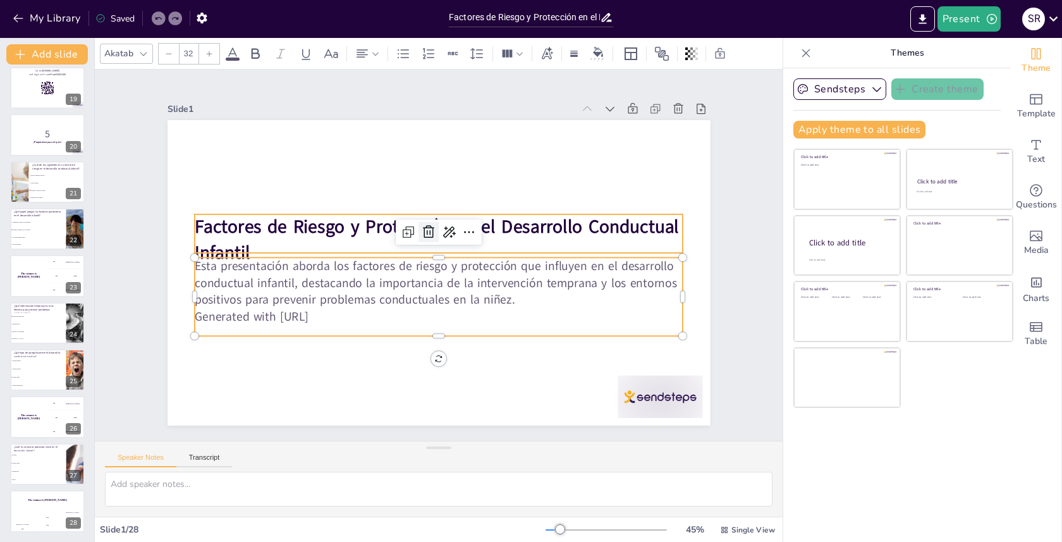
checkbox input "true"
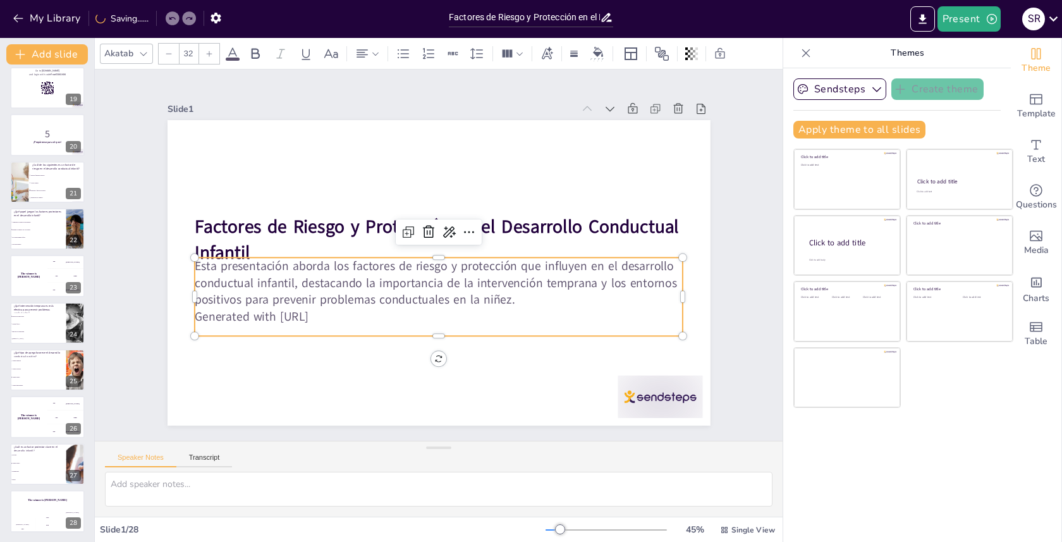
checkbox input "true"
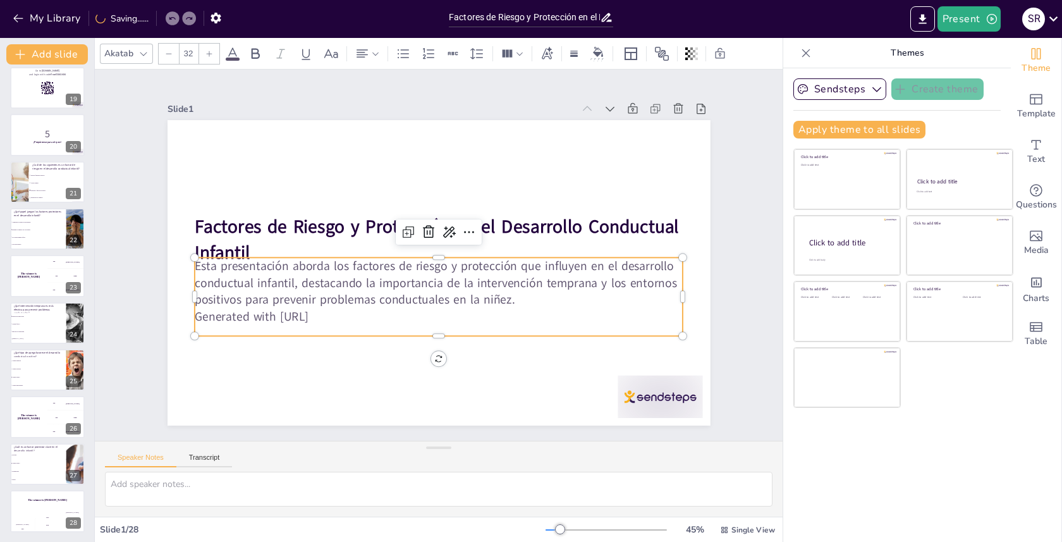
checkbox input "true"
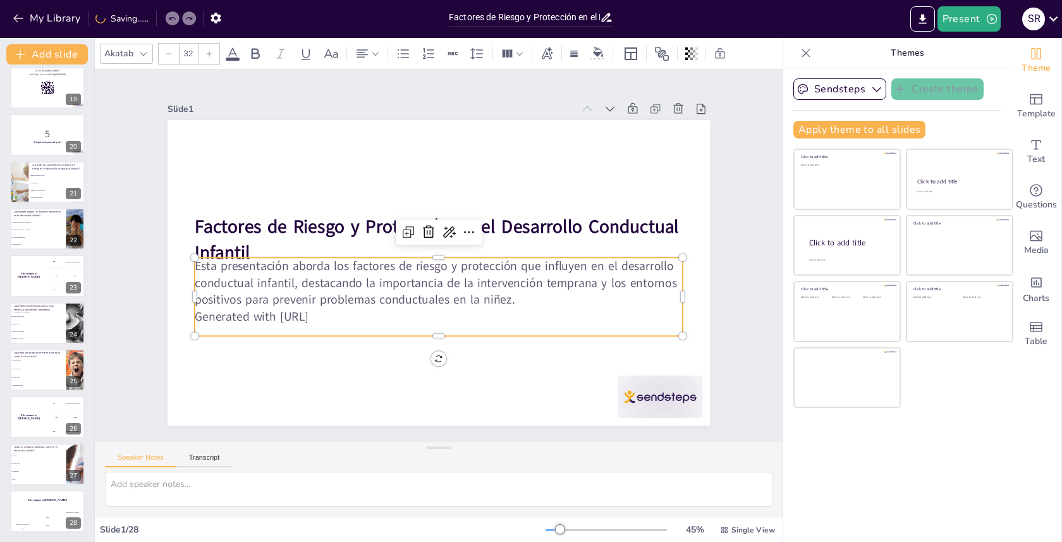
click at [449, 283] on p "Esta presentación aborda los factores de riesgo y protección que influyen en el…" at bounding box center [412, 263] width 199 height 480
checkbox input "true"
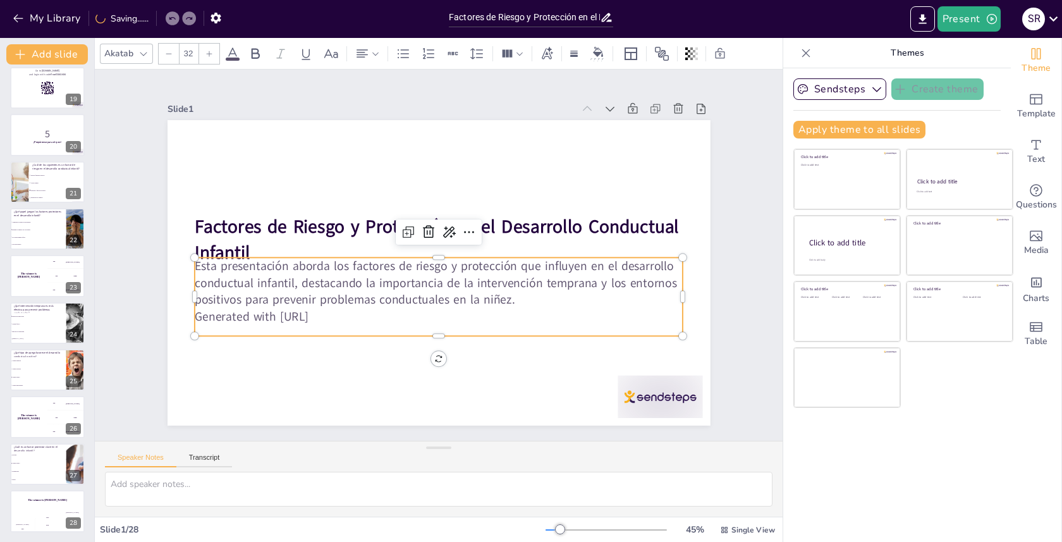
checkbox input "true"
click at [406, 289] on p "Esta presentación aborda los factores de riesgo y protección que influyen en el…" at bounding box center [455, 277] width 425 height 328
checkbox input "true"
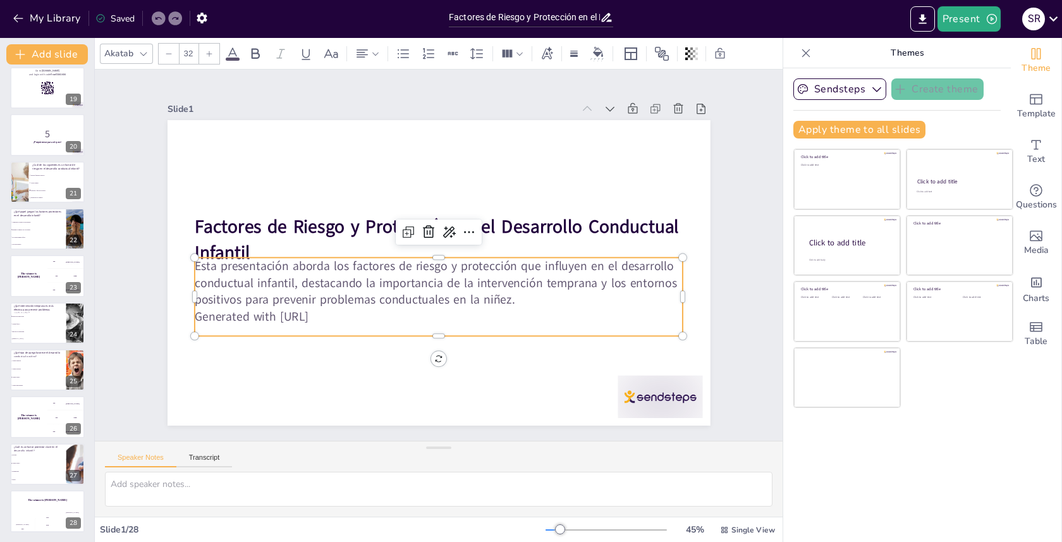
checkbox input "true"
click at [406, 289] on p "Esta presentación aborda los factores de riesgo y protección que influyen en el…" at bounding box center [416, 271] width 328 height 425
checkbox input "true"
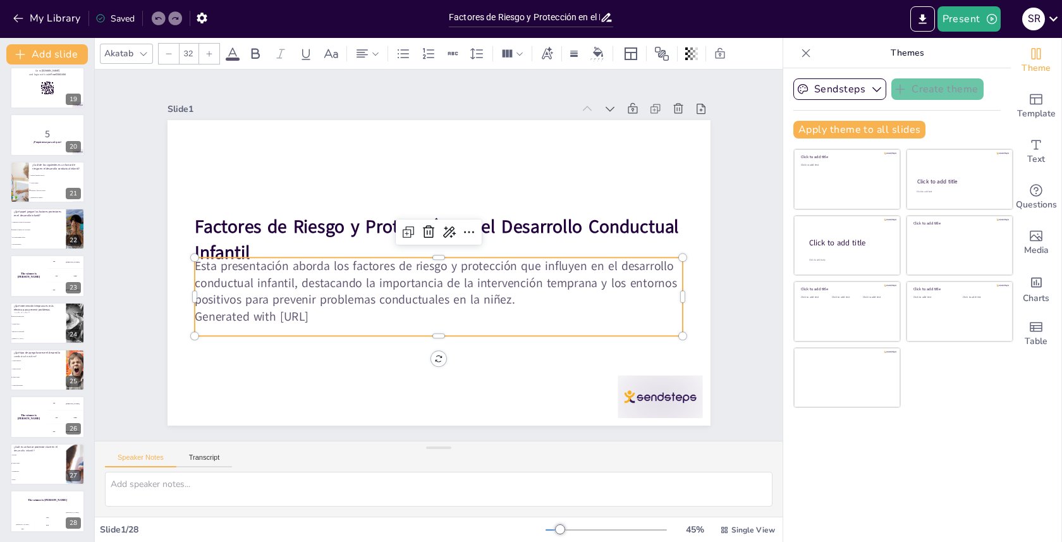
checkbox input "true"
click at [442, 289] on p "Esta presentación aborda los factores de riesgo y protección que influyen en el…" at bounding box center [439, 288] width 489 height 51
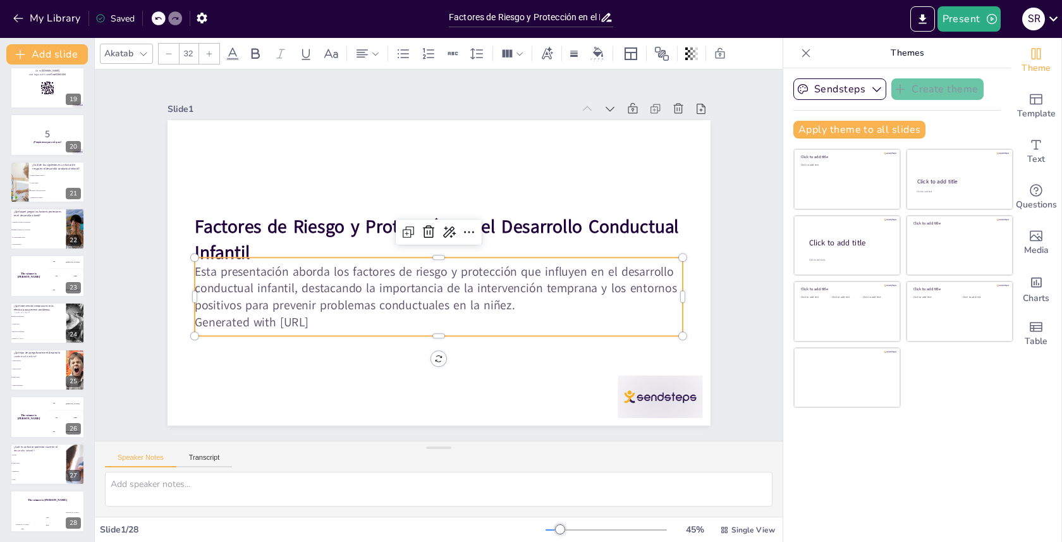
checkbox input "true"
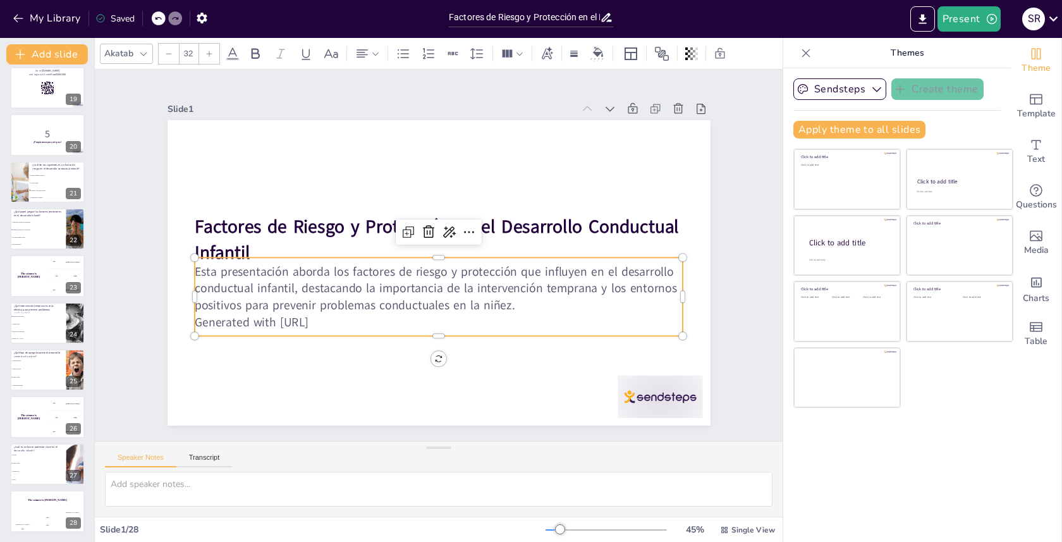
checkbox input "true"
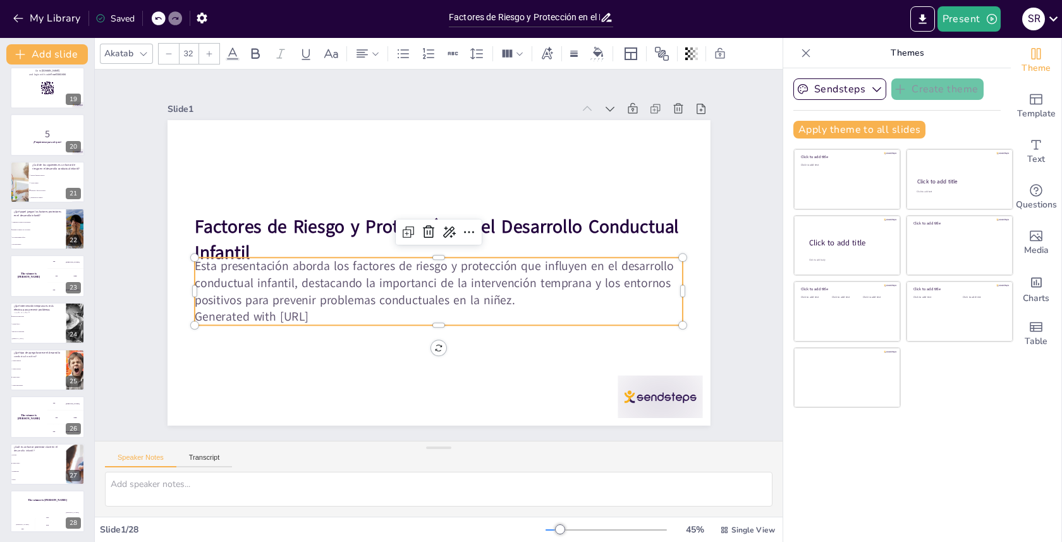
checkbox input "true"
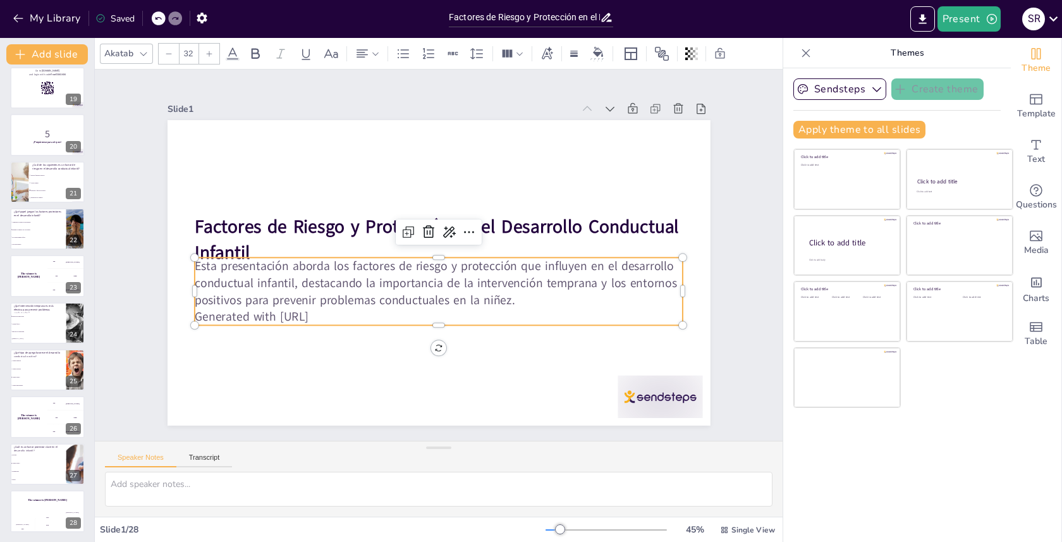
checkbox input "true"
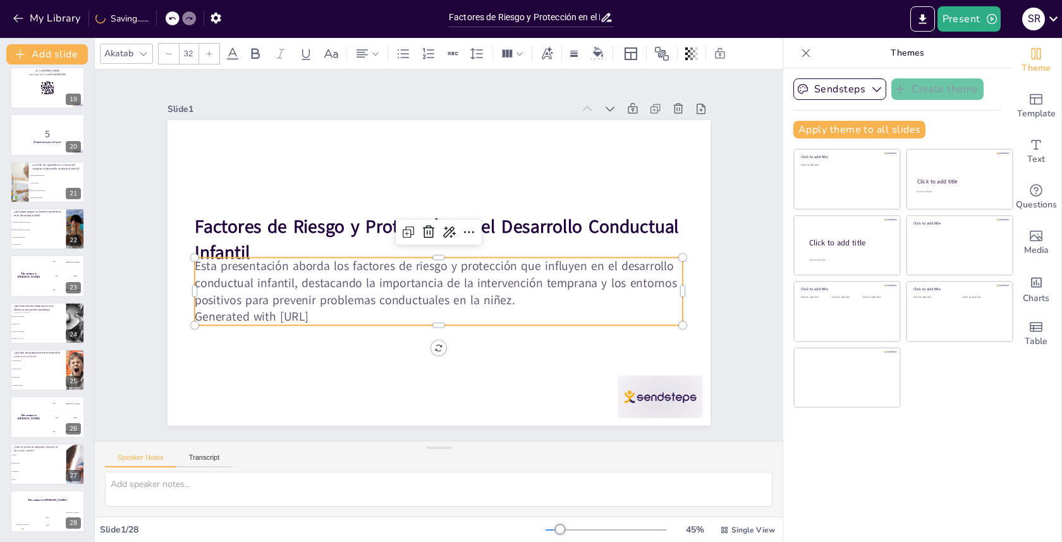
checkbox input "true"
click at [40, 179] on li "Apego seguro" at bounding box center [56, 183] width 57 height 8
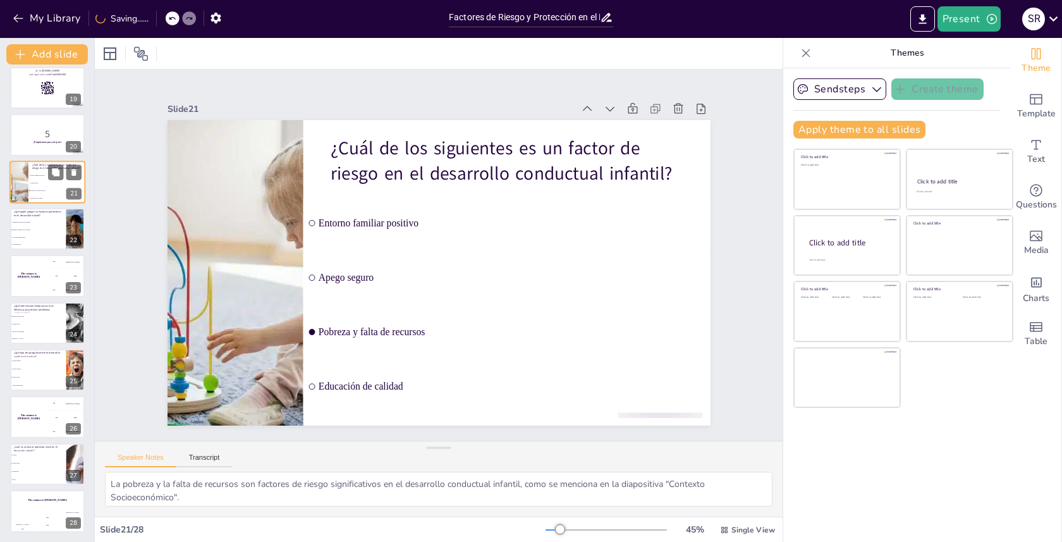
scroll to position [733, 0]
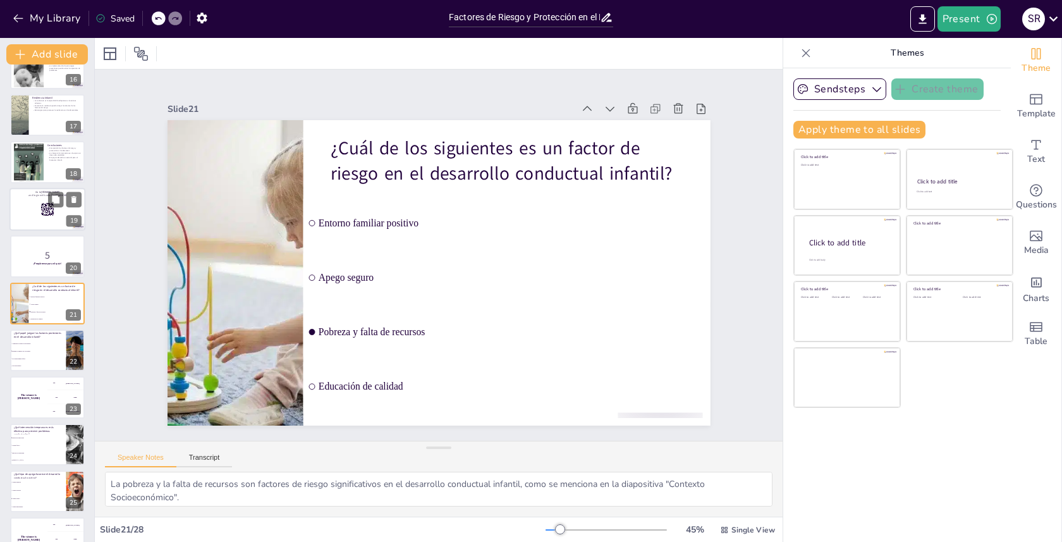
click at [52, 211] on rect at bounding box center [52, 211] width 1 height 1
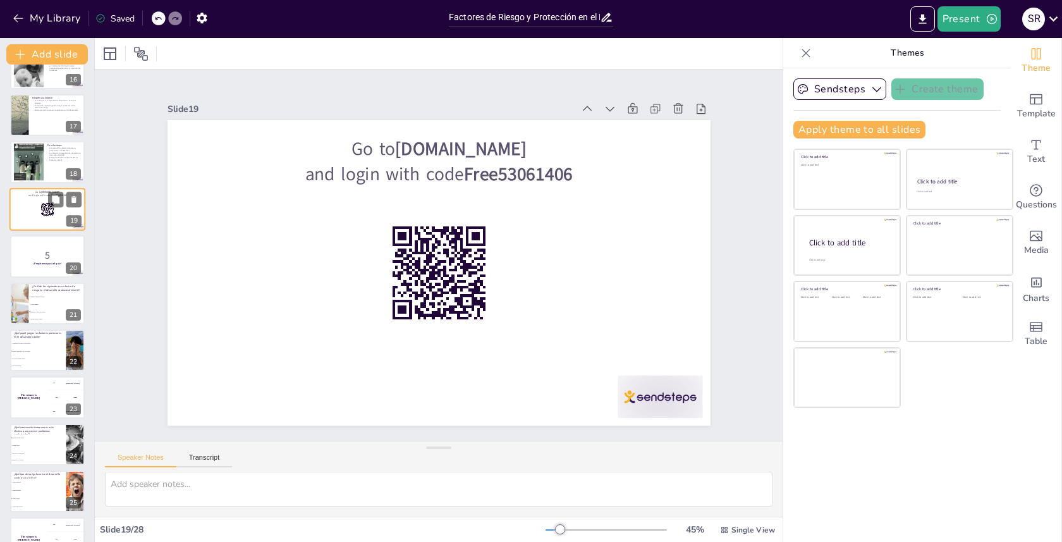
scroll to position [639, 0]
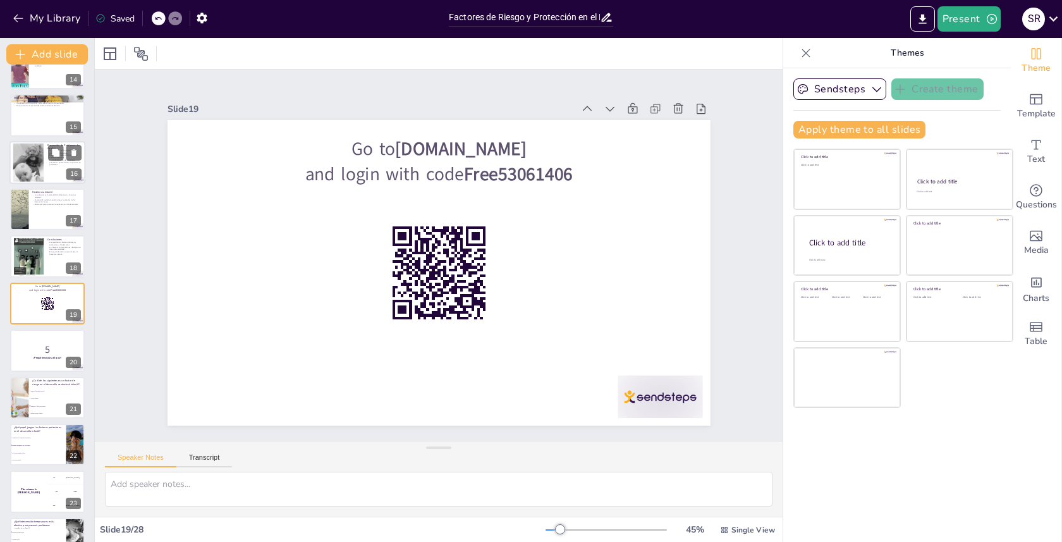
click at [45, 154] on div at bounding box center [47, 162] width 76 height 43
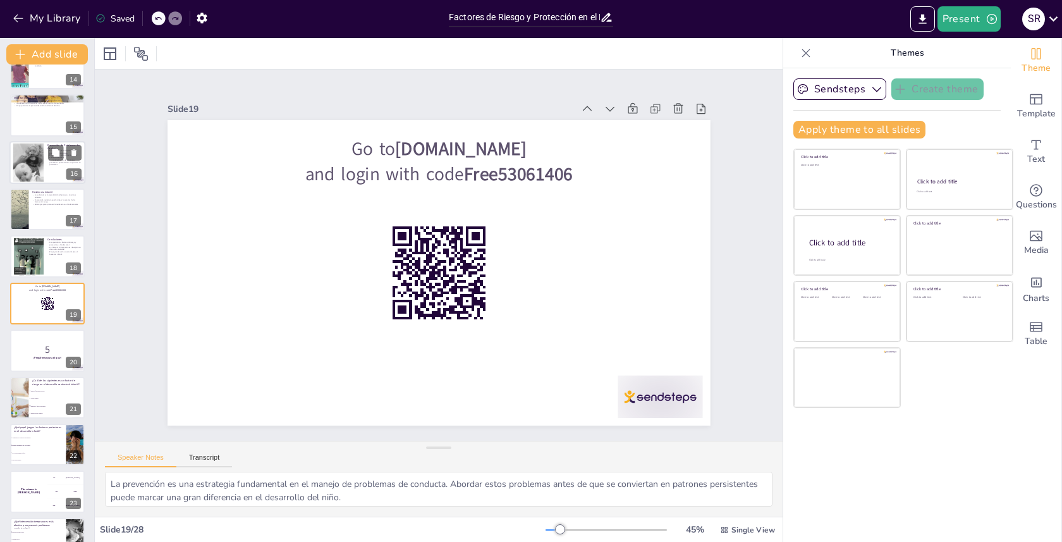
scroll to position [498, 0]
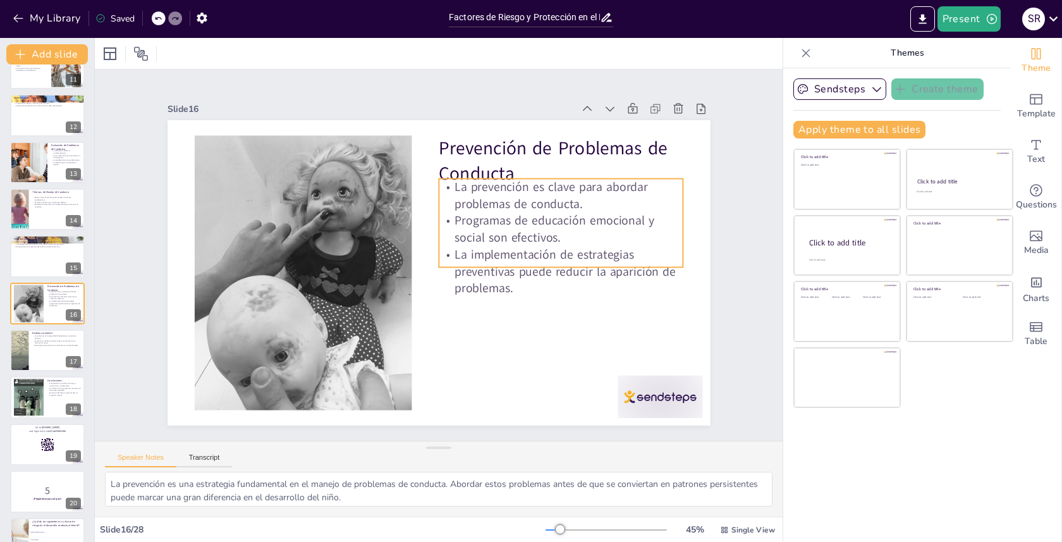
click at [448, 223] on p "Programas de educación emocional y social son efectivos." at bounding box center [557, 293] width 228 height 151
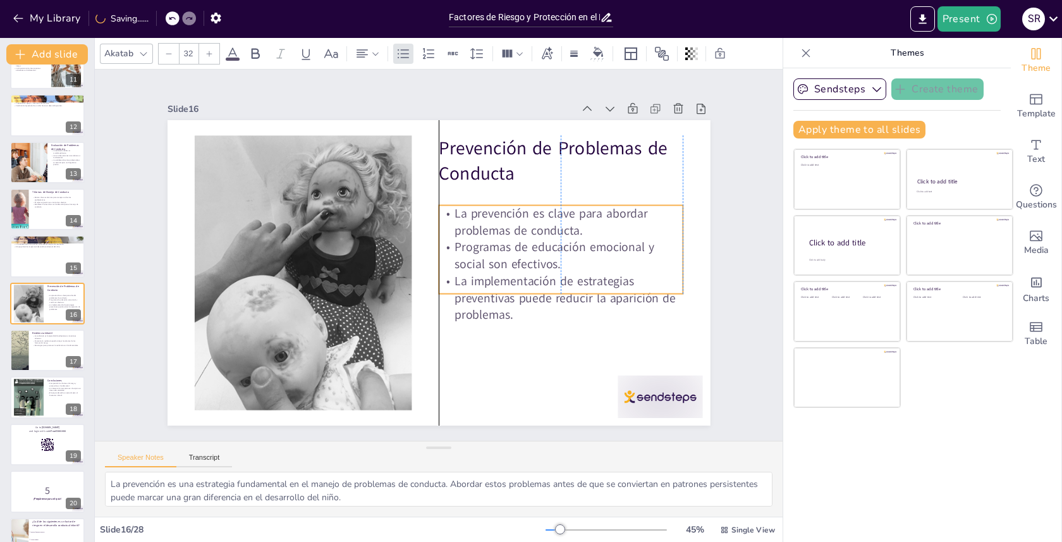
drag, startPoint x: 461, startPoint y: 236, endPoint x: 458, endPoint y: 262, distance: 26.7
click at [458, 262] on p "Programas de educación emocional y social son efectivos." at bounding box center [499, 361] width 151 height 228
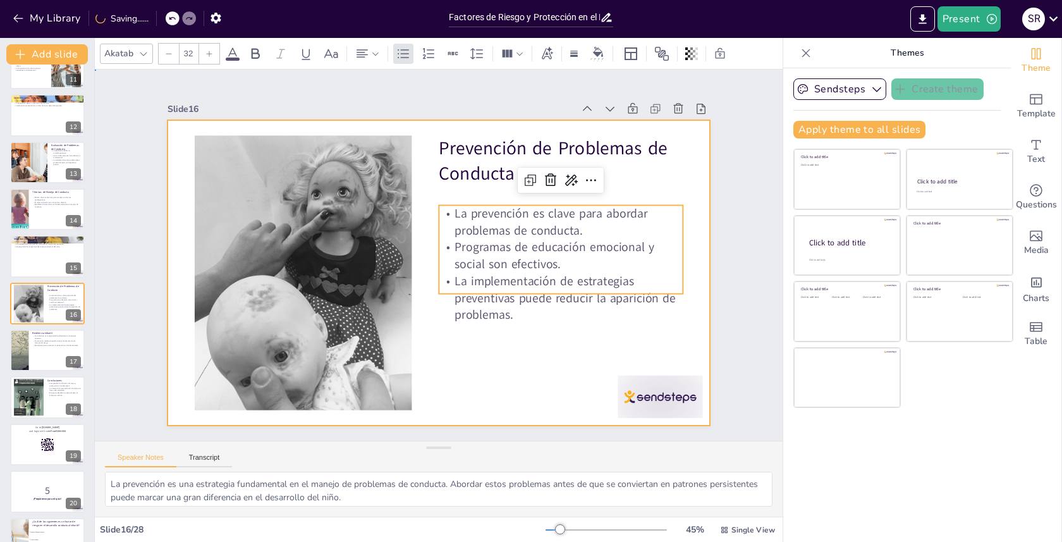
click at [517, 364] on div at bounding box center [422, 249] width 458 height 611
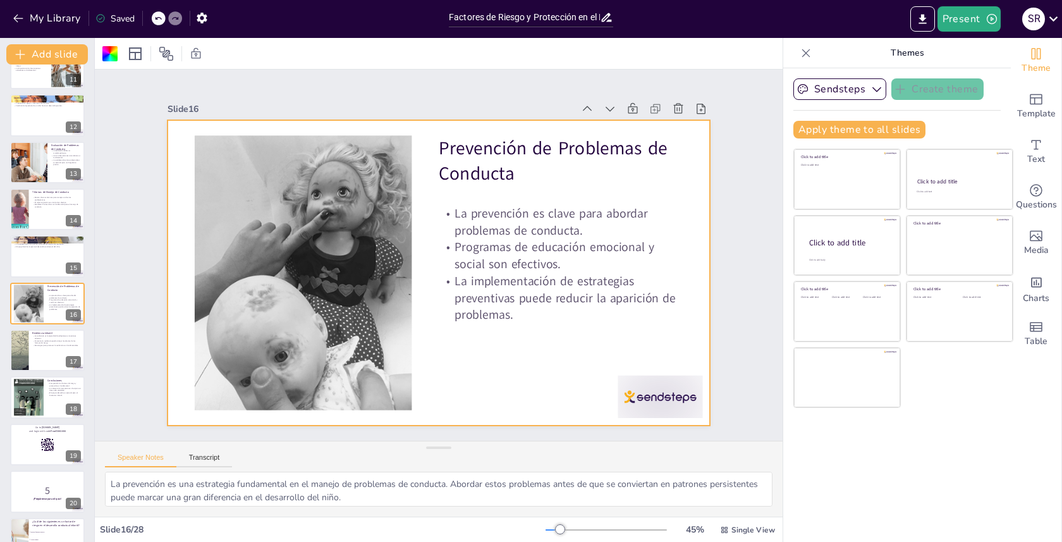
click at [337, 99] on div "Slide 16" at bounding box center [525, 136] width 450 height 333
